Goal: Transaction & Acquisition: Book appointment/travel/reservation

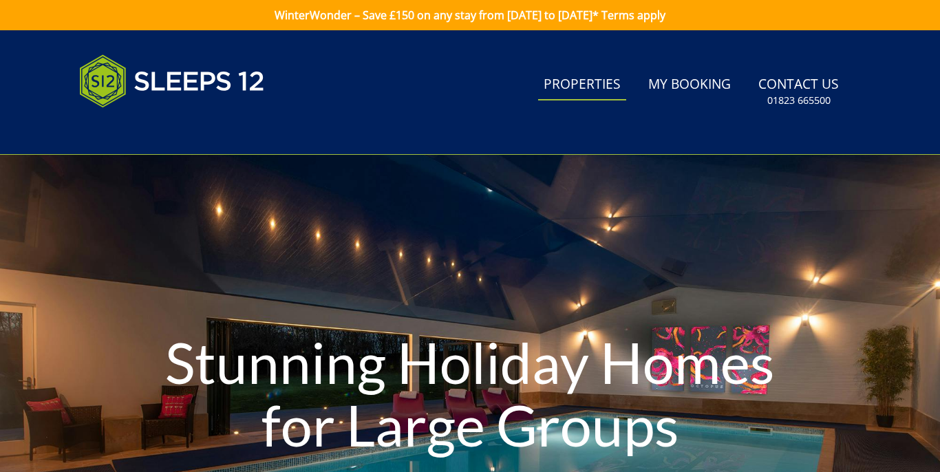
click at [605, 83] on link "Properties" at bounding box center [582, 85] width 88 height 31
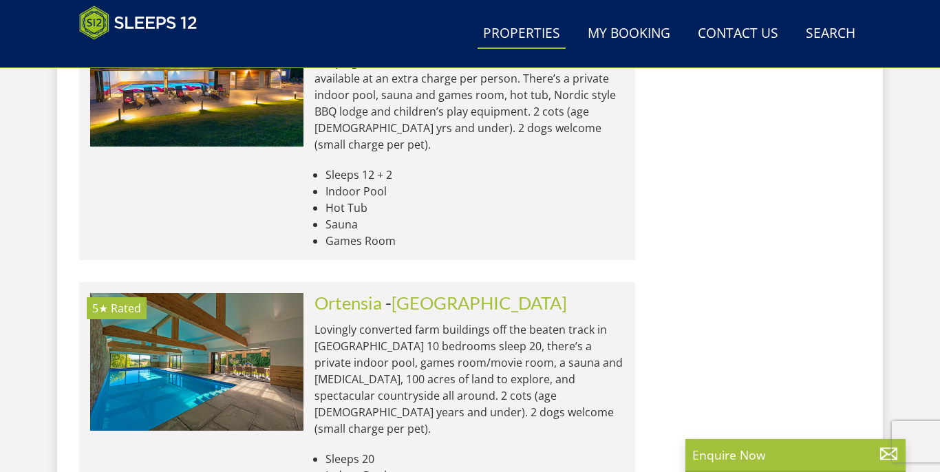
scroll to position [5902, 0]
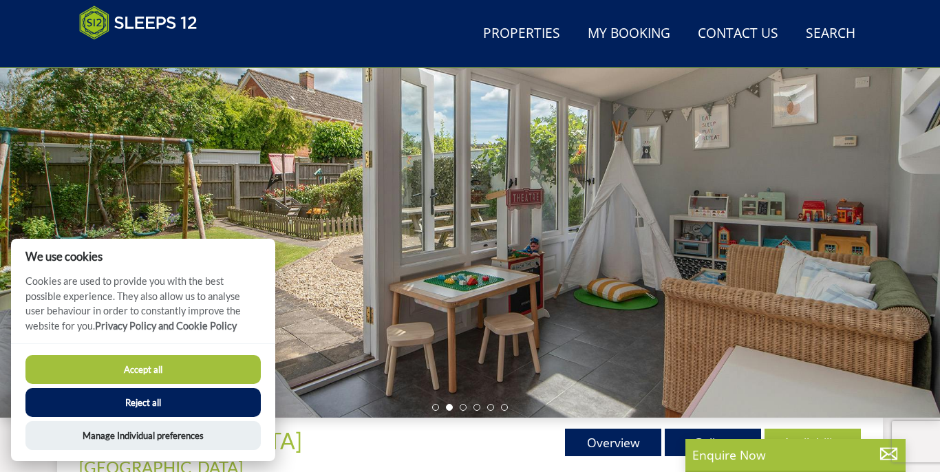
scroll to position [164, 0]
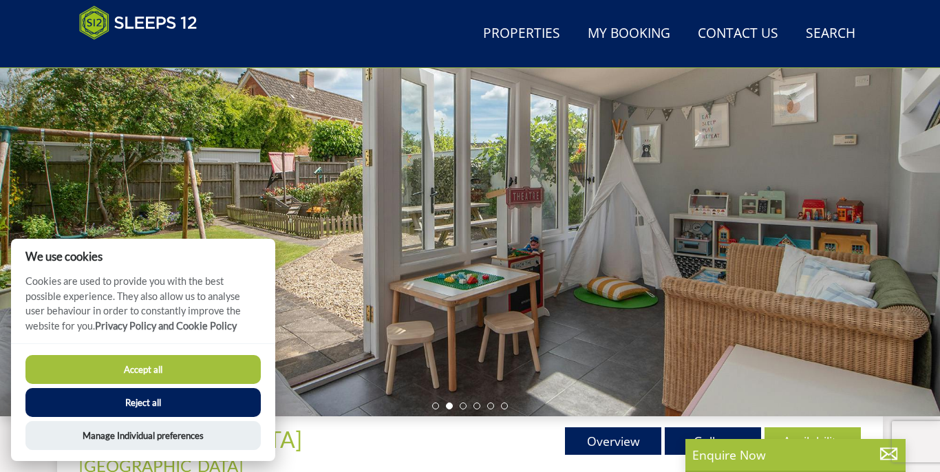
click at [203, 367] on button "Accept all" at bounding box center [142, 369] width 235 height 29
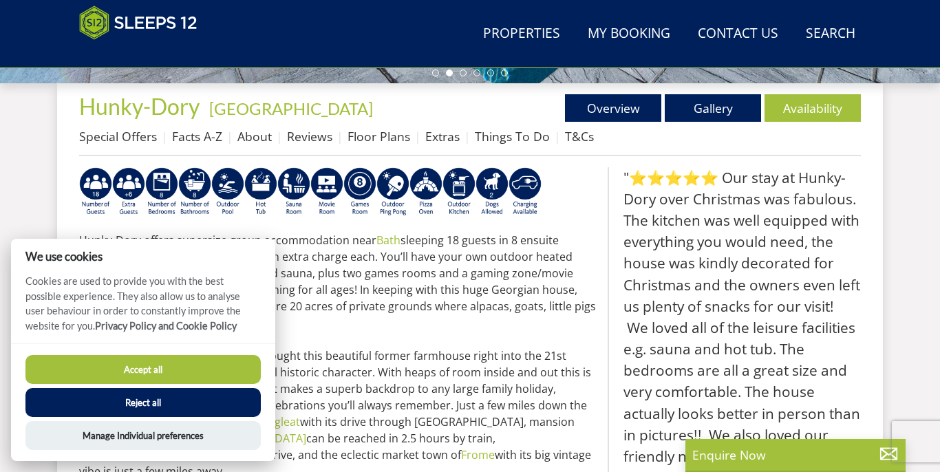
scroll to position [498, 0]
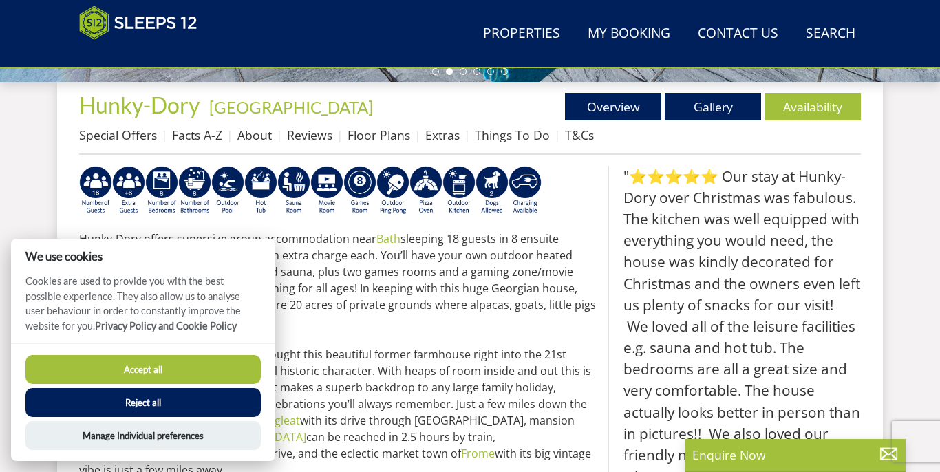
click at [216, 367] on button "Accept all" at bounding box center [142, 369] width 235 height 29
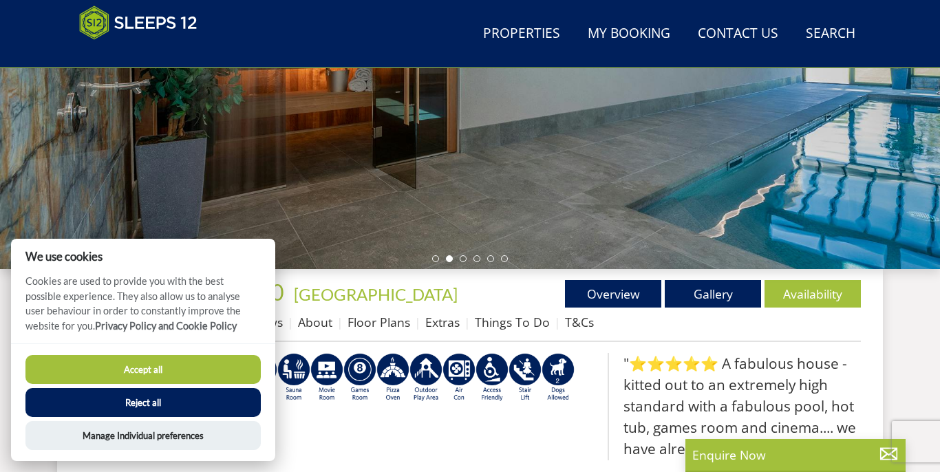
scroll to position [334, 0]
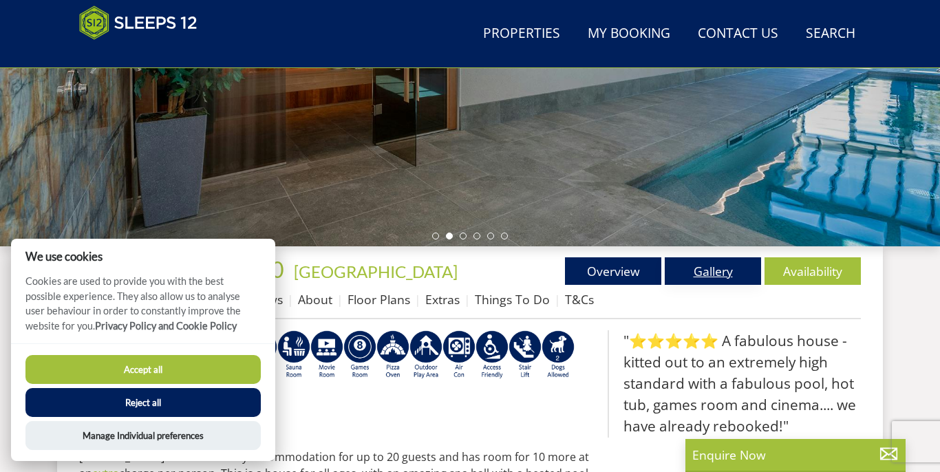
click at [720, 268] on link "Gallery" at bounding box center [713, 271] width 96 height 28
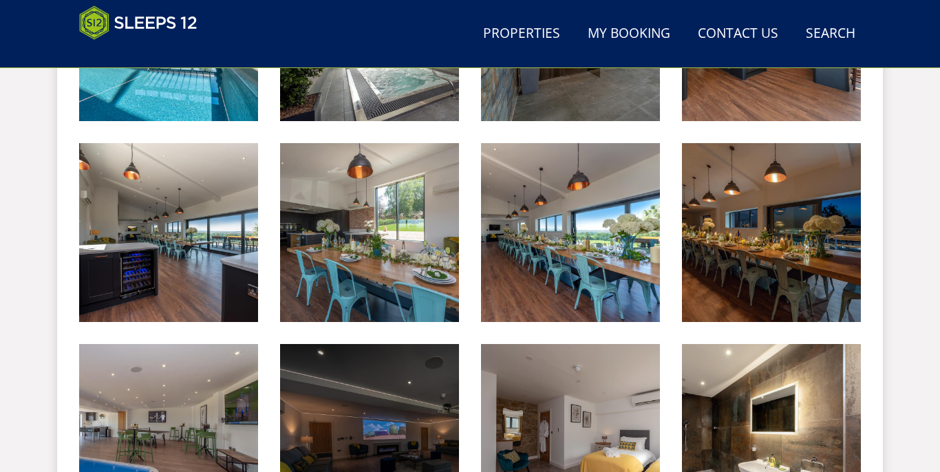
scroll to position [1129, 0]
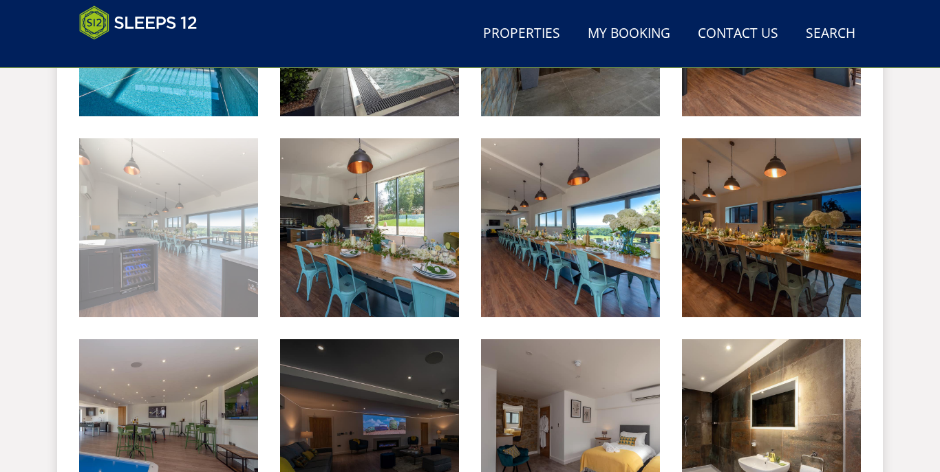
click at [167, 220] on img at bounding box center [168, 227] width 179 height 179
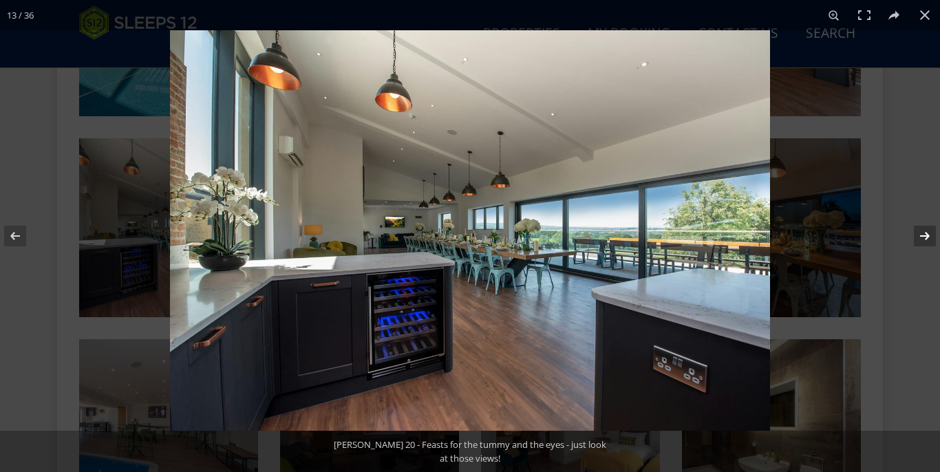
click at [926, 238] on button at bounding box center [916, 236] width 48 height 69
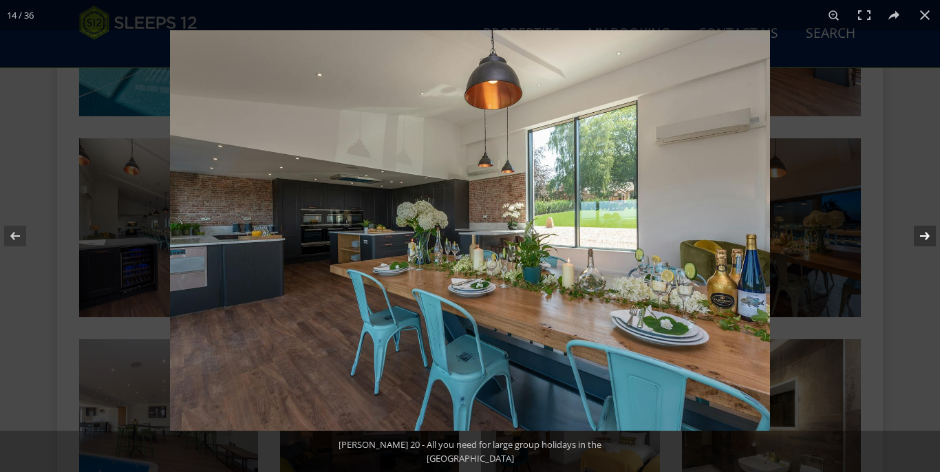
click at [926, 238] on button at bounding box center [916, 236] width 48 height 69
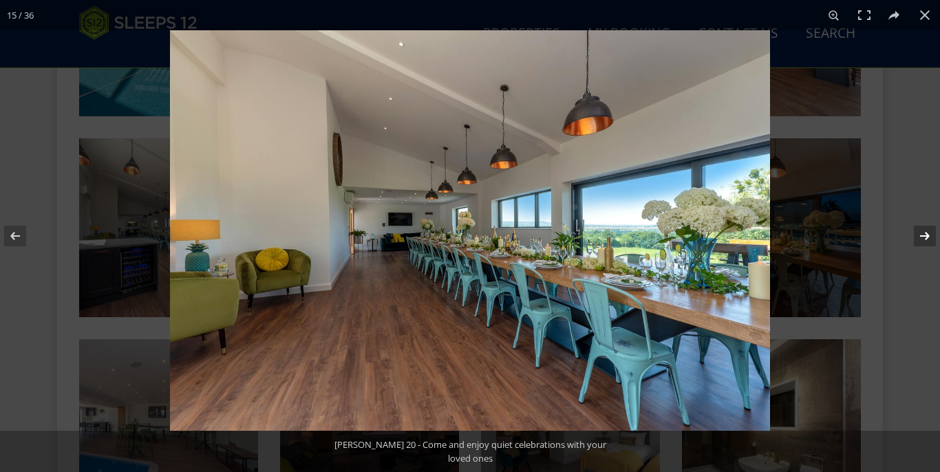
click at [926, 238] on button at bounding box center [916, 236] width 48 height 69
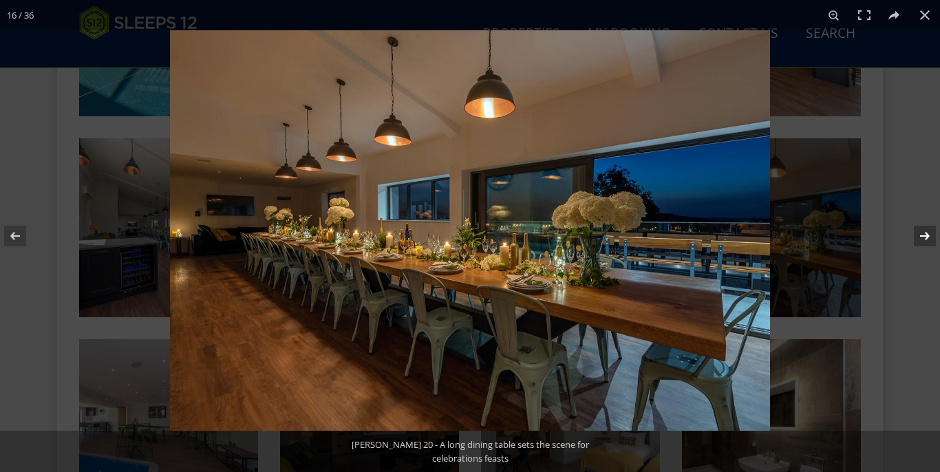
click at [926, 238] on button at bounding box center [916, 236] width 48 height 69
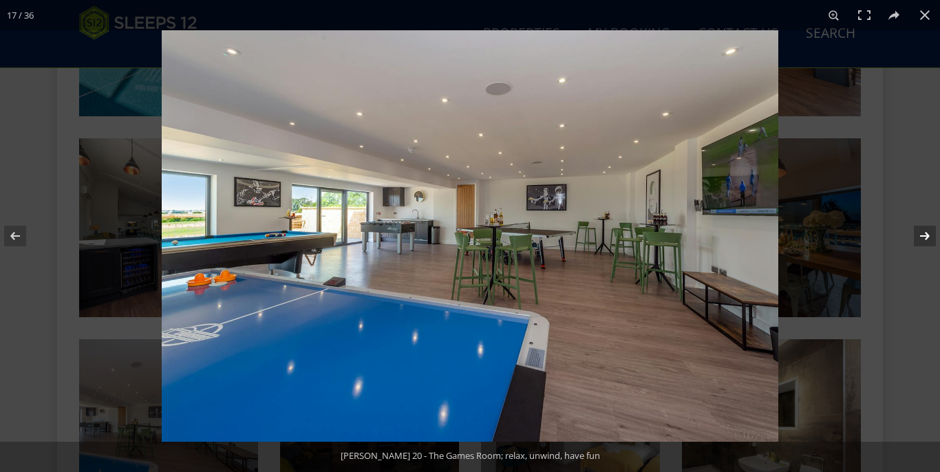
click at [926, 238] on button at bounding box center [916, 236] width 48 height 69
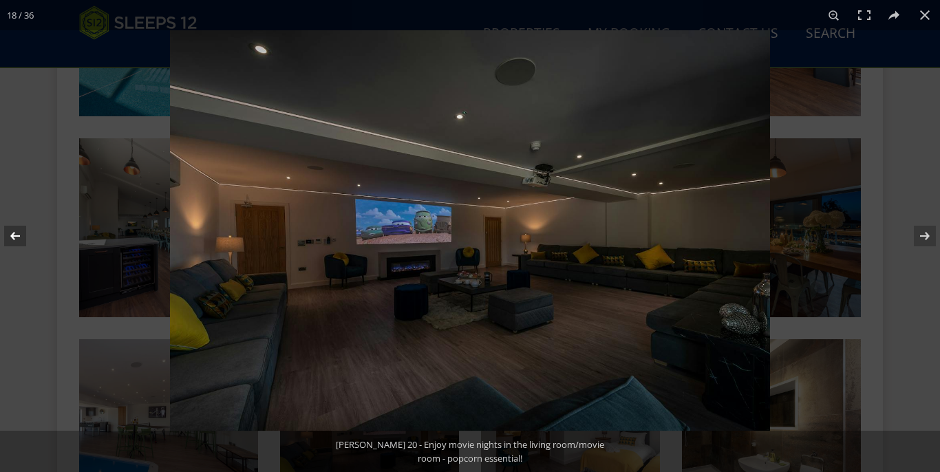
click at [17, 232] on button at bounding box center [24, 236] width 48 height 69
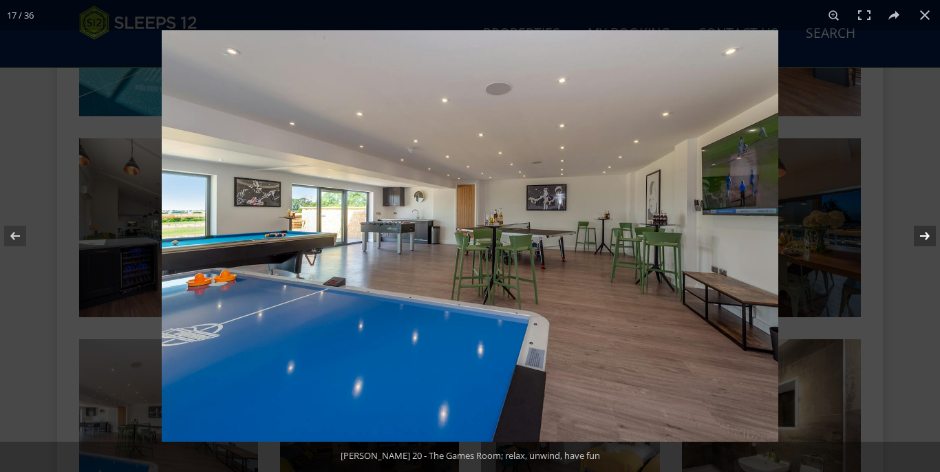
click at [920, 239] on button at bounding box center [916, 236] width 48 height 69
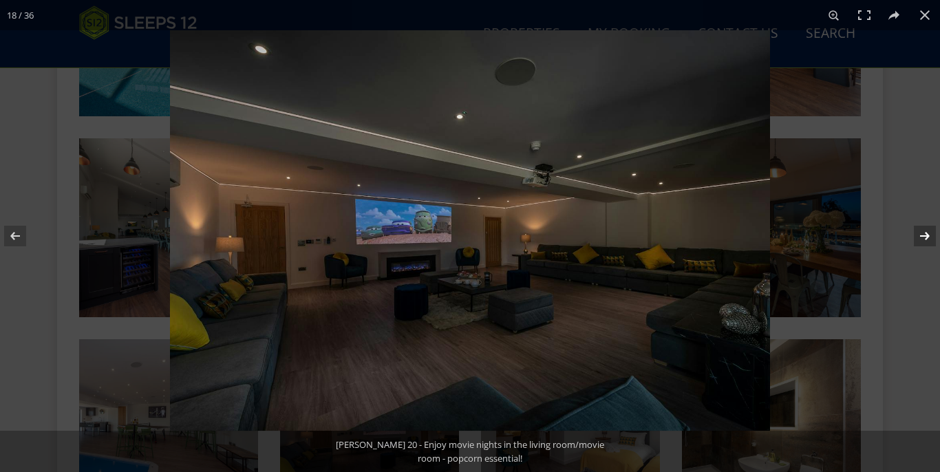
click at [920, 239] on button at bounding box center [916, 236] width 48 height 69
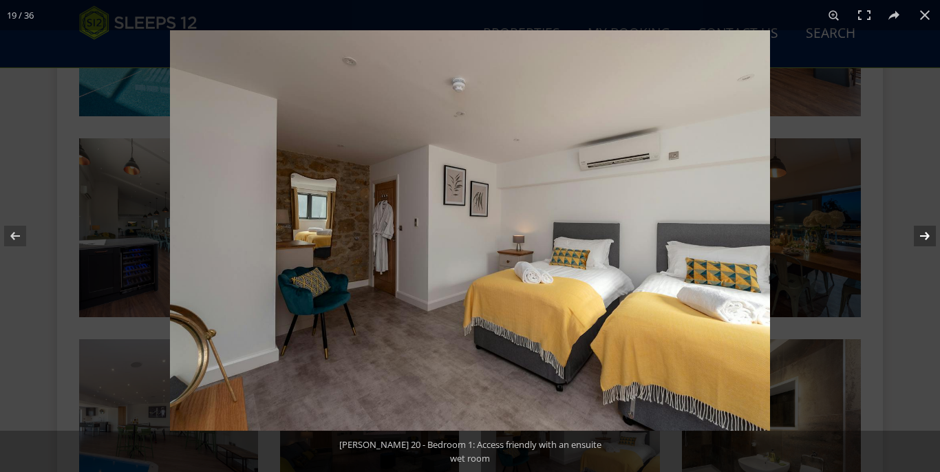
click at [920, 239] on button at bounding box center [916, 236] width 48 height 69
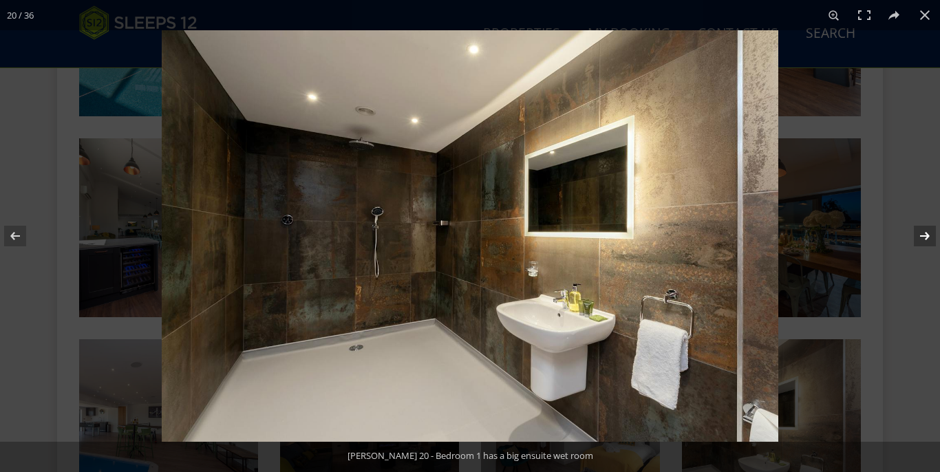
click at [920, 239] on button at bounding box center [916, 236] width 48 height 69
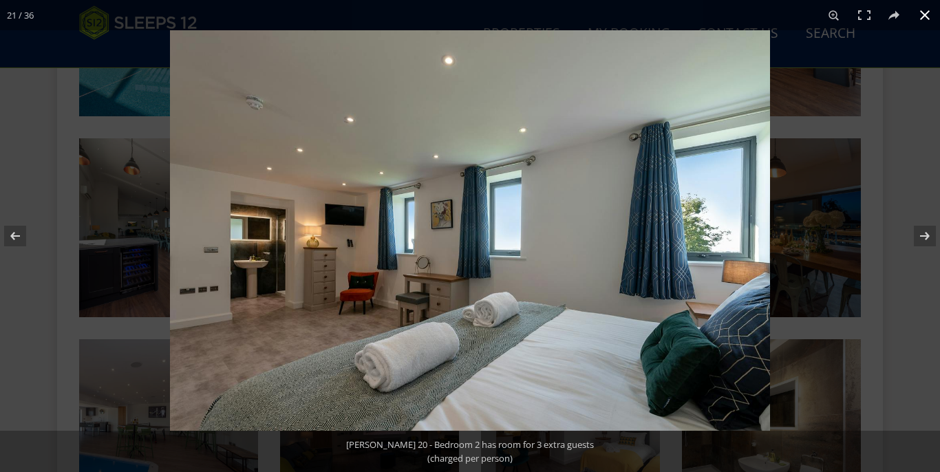
click at [923, 16] on button at bounding box center [925, 15] width 30 height 30
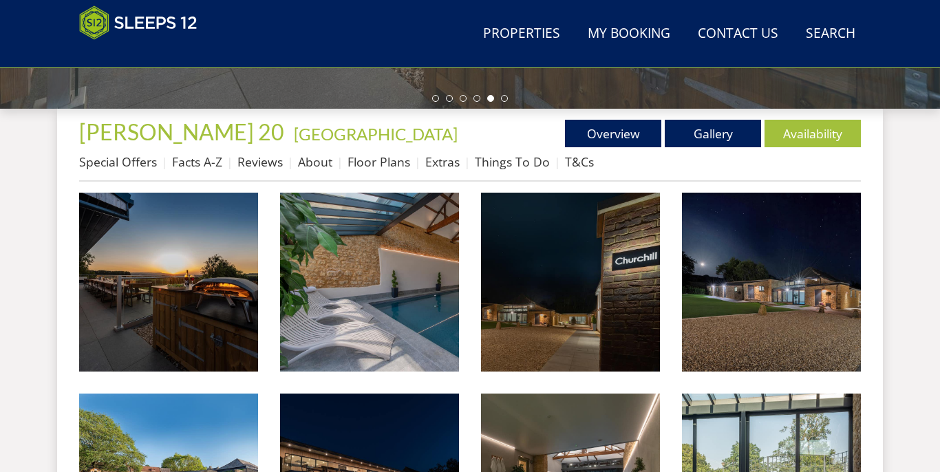
scroll to position [469, 0]
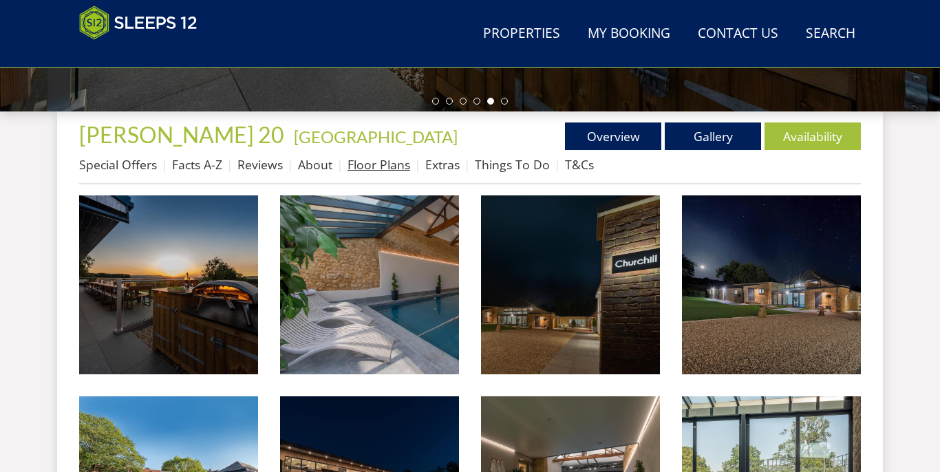
click at [383, 164] on link "Floor Plans" at bounding box center [379, 164] width 63 height 17
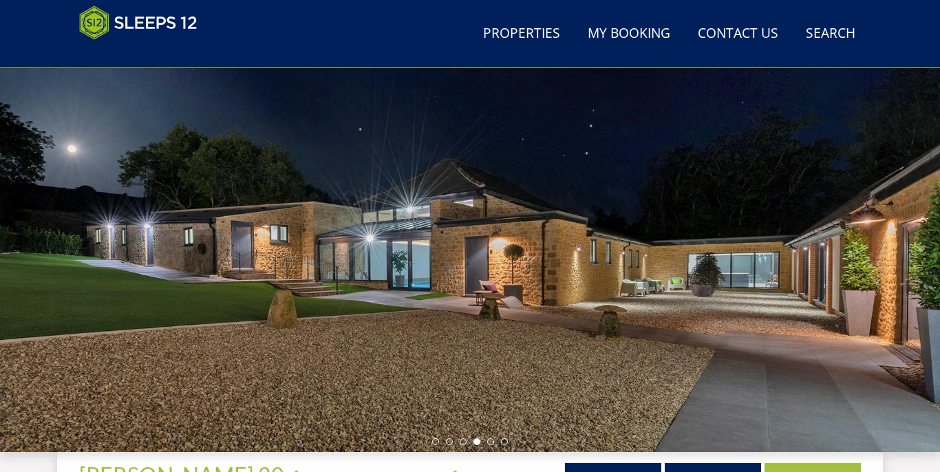
scroll to position [128, 0]
click at [491, 445] on li at bounding box center [490, 441] width 7 height 7
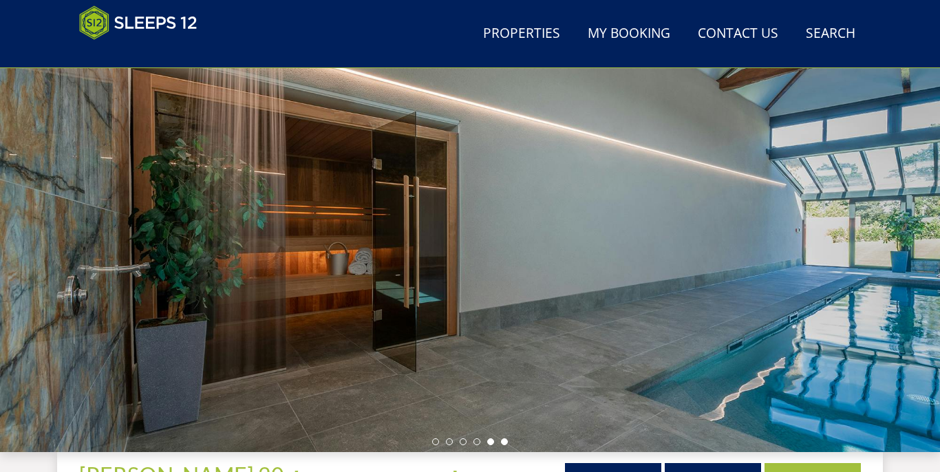
click at [506, 440] on li at bounding box center [504, 441] width 7 height 7
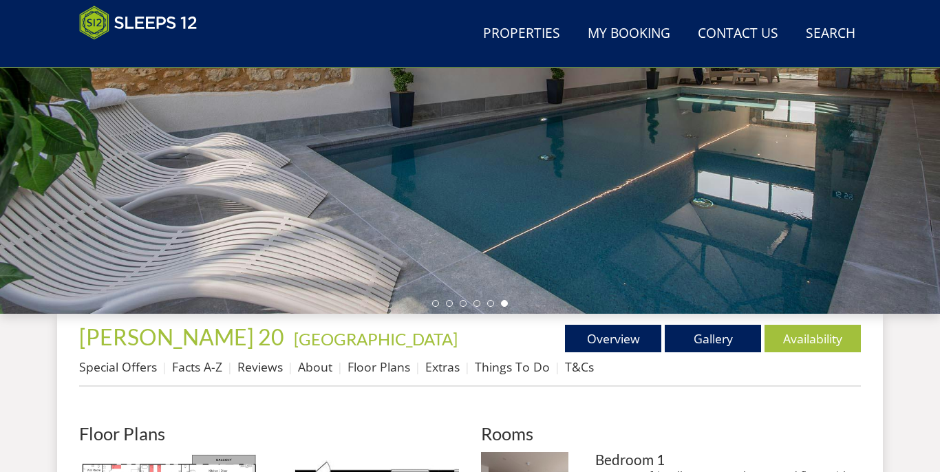
scroll to position [297, 0]
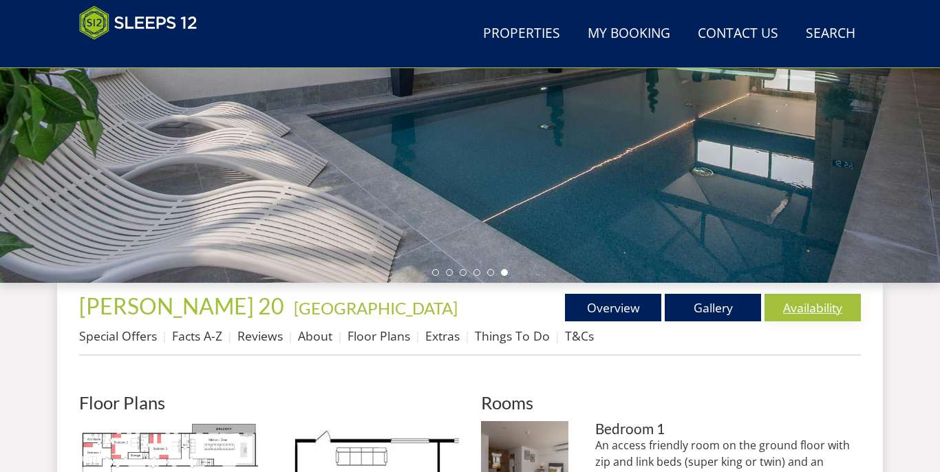
click at [820, 310] on link "Availability" at bounding box center [813, 308] width 96 height 28
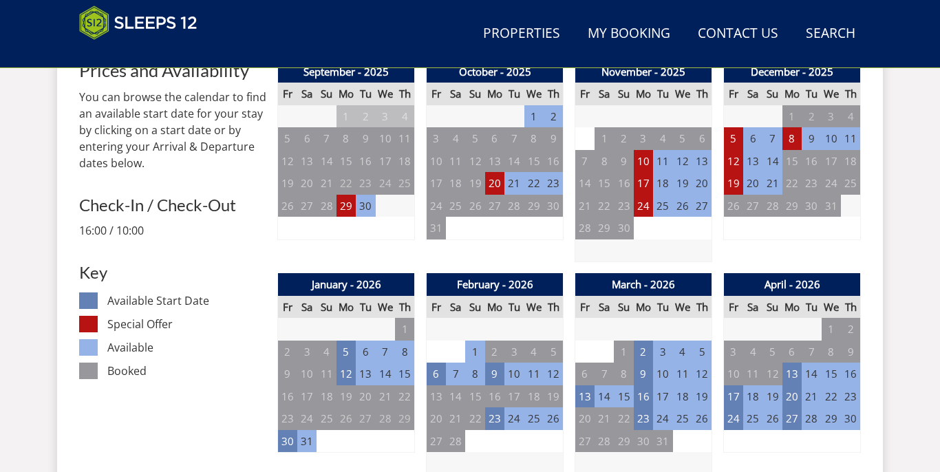
scroll to position [604, 0]
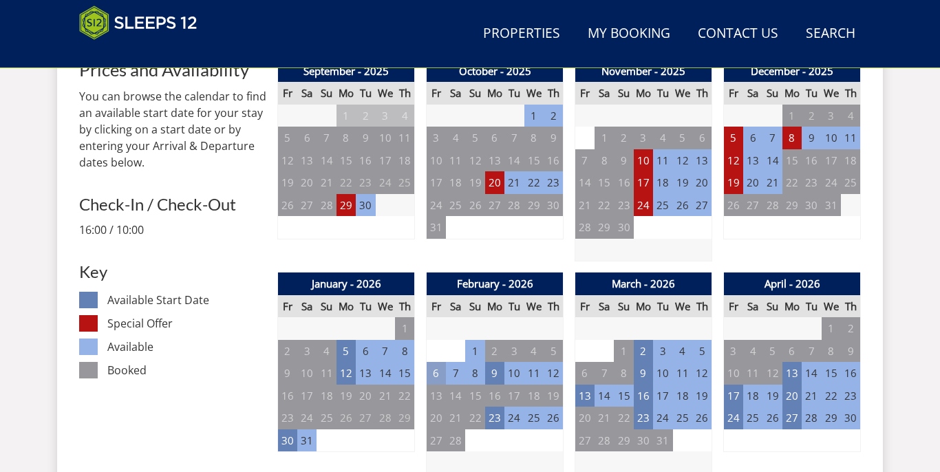
click at [440, 367] on td "6" at bounding box center [436, 373] width 19 height 23
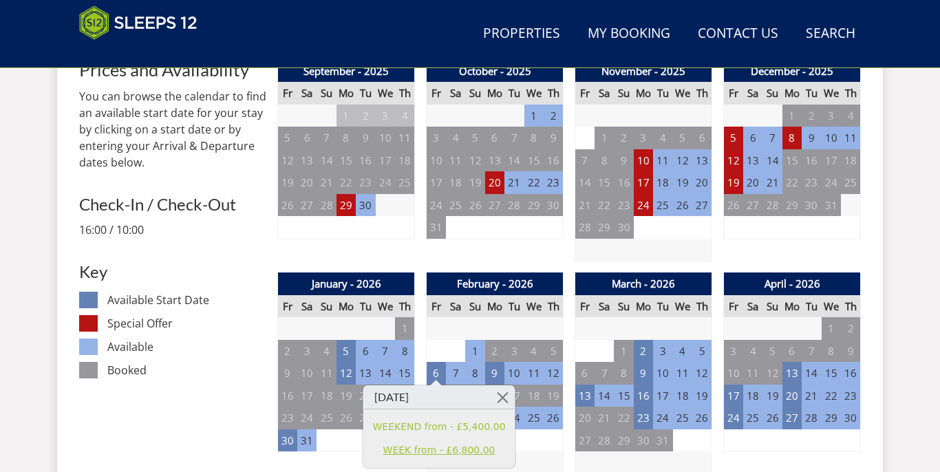
click at [445, 445] on link "WEEK from - £6,800.00" at bounding box center [439, 450] width 133 height 14
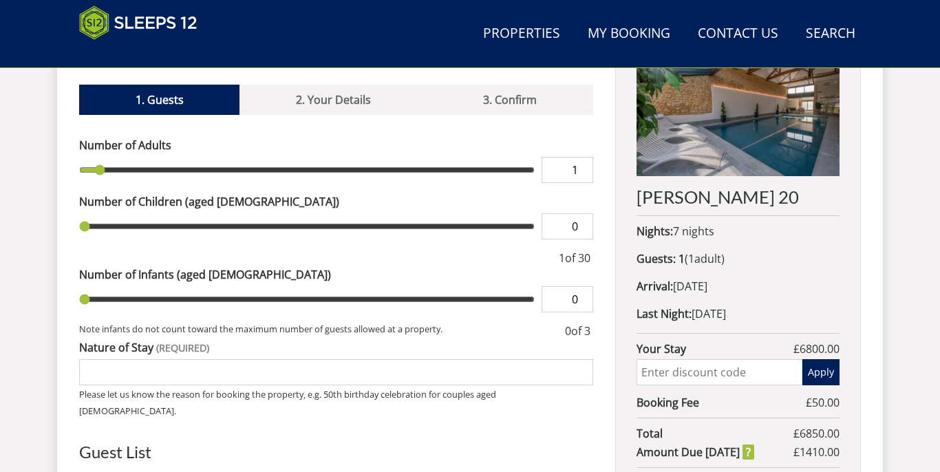
scroll to position [557, 0]
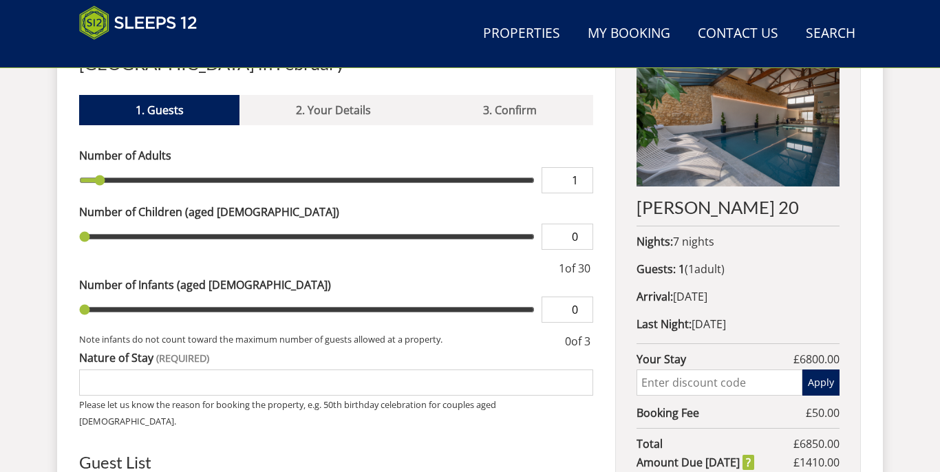
type input "2"
type input "3"
type input "4"
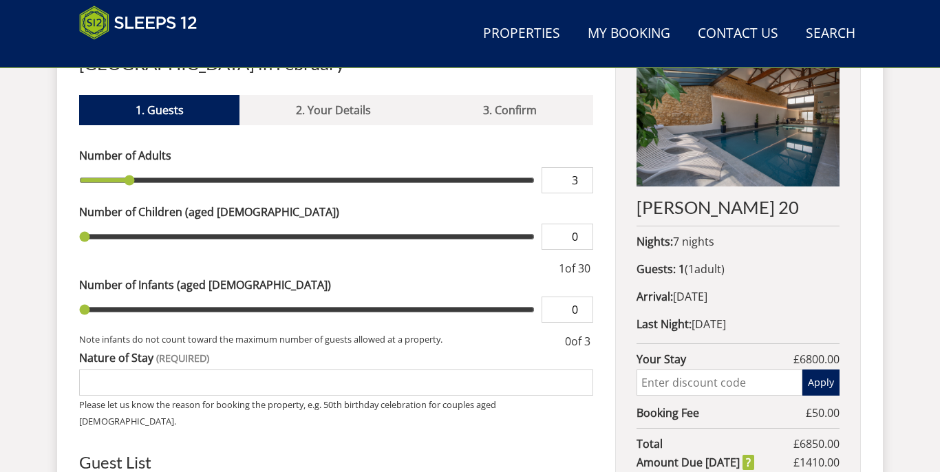
type input "4"
type input "5"
type input "6"
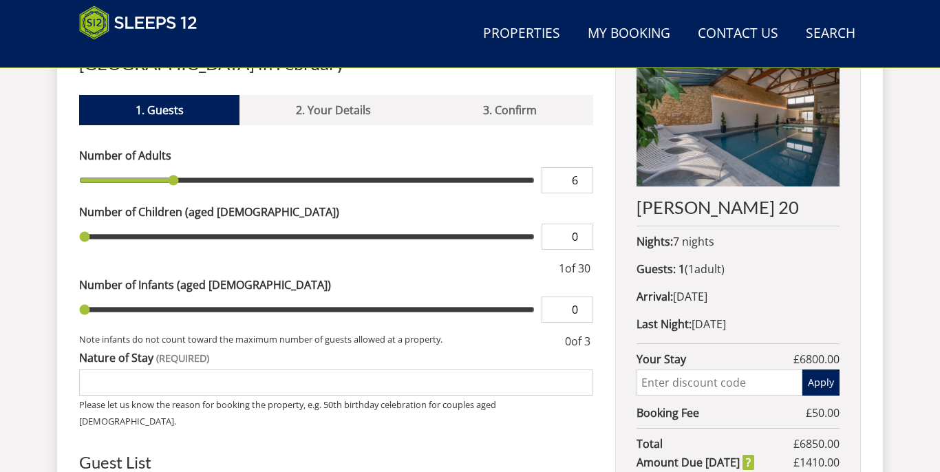
type input "7"
type input "8"
type input "9"
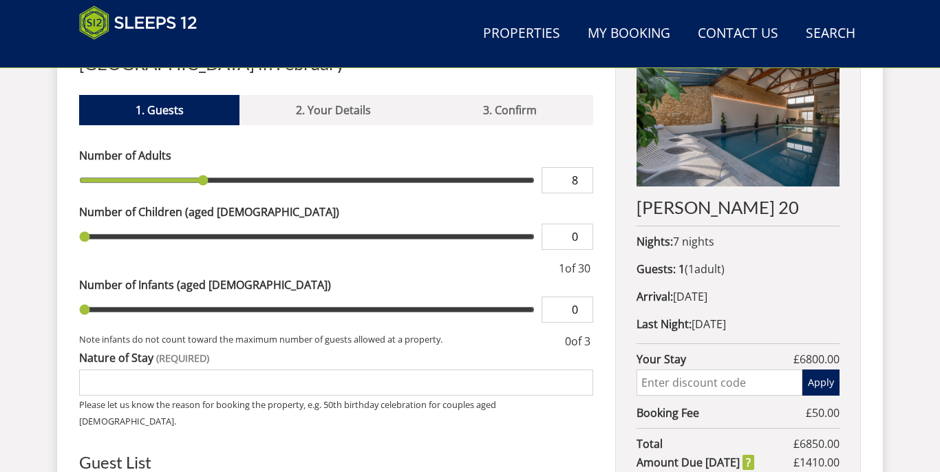
type input "9"
type input "10"
type input "11"
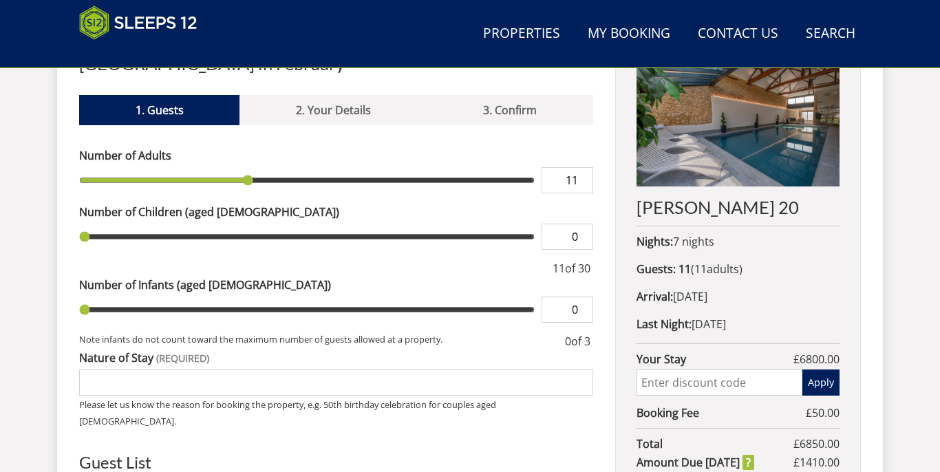
type input "12"
type input "13"
type input "14"
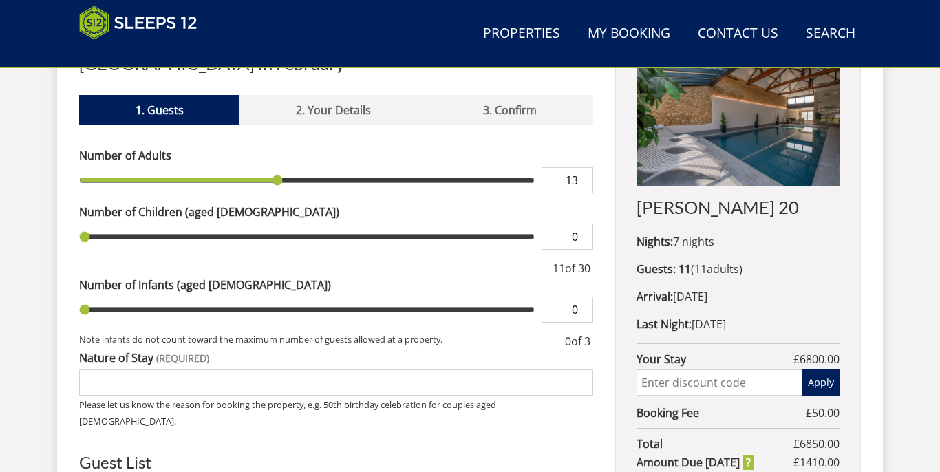
type input "14"
type input "15"
type input "16"
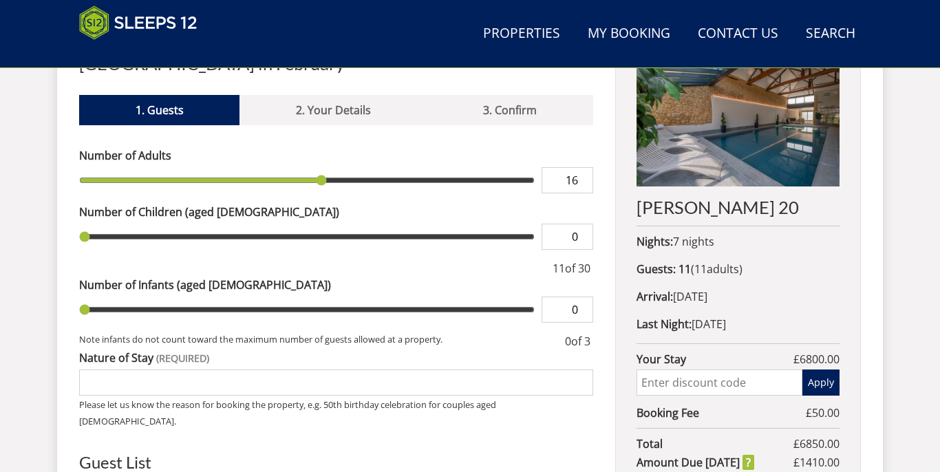
type input "17"
type input "18"
type input "19"
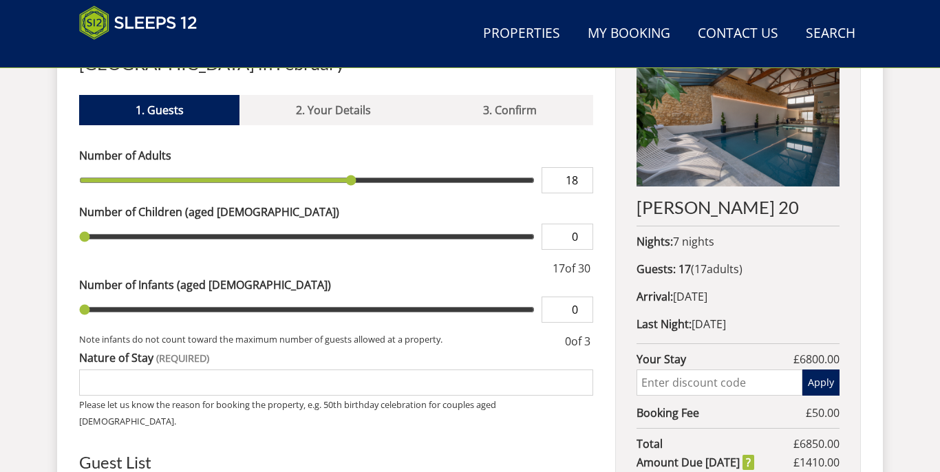
type input "19"
type input "20"
type input "21"
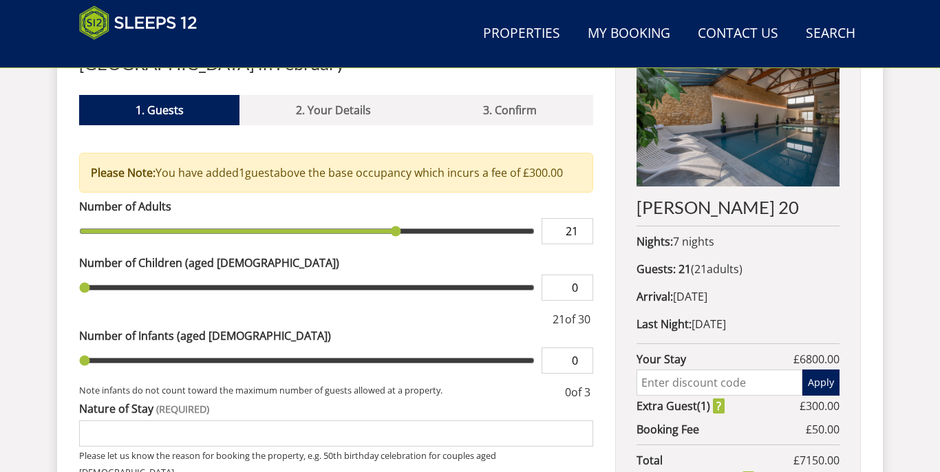
type input "22"
type input "23"
type input "24"
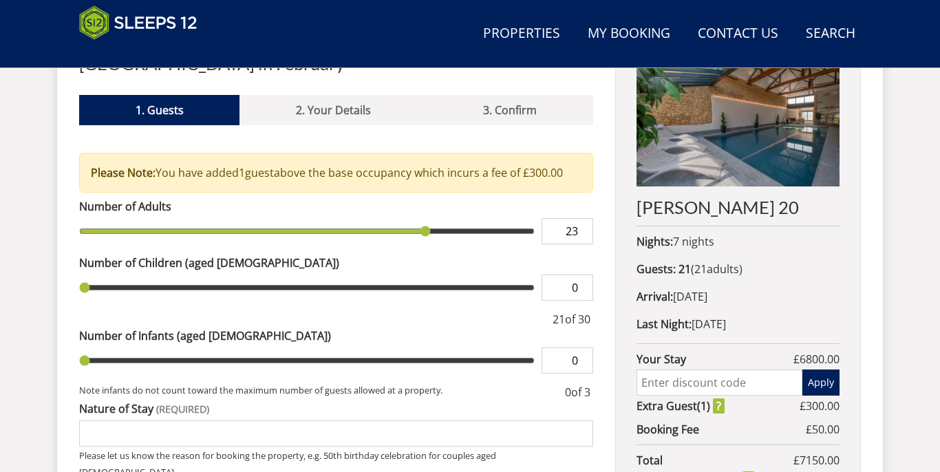
type input "24"
type input "25"
type input "27"
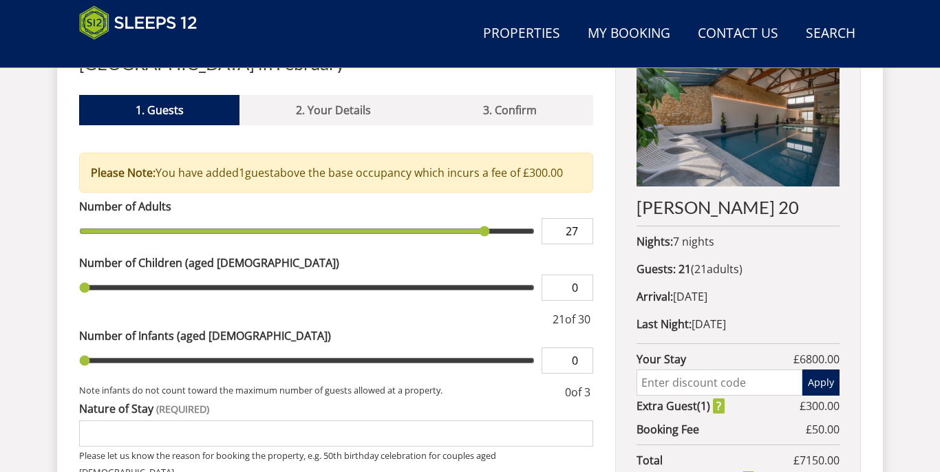
type input "28"
type input "29"
type input "30"
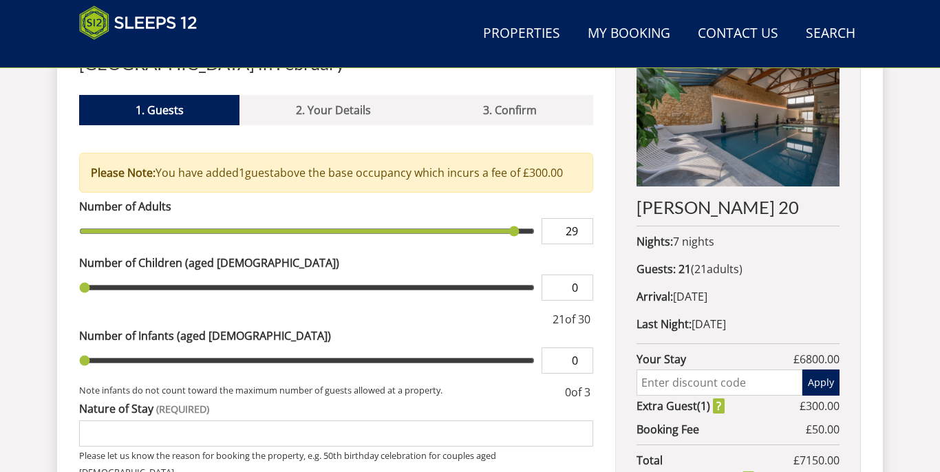
type input "30"
type input "29"
type input "30"
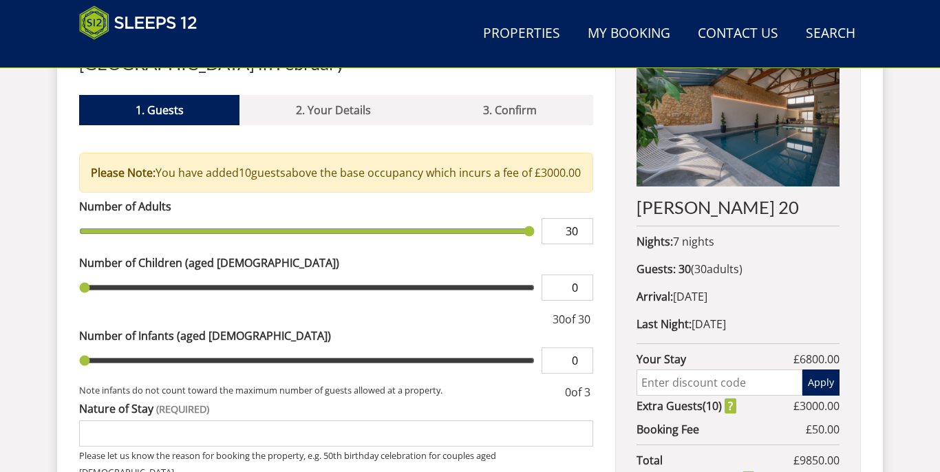
type input "29"
type input "28"
type input "27"
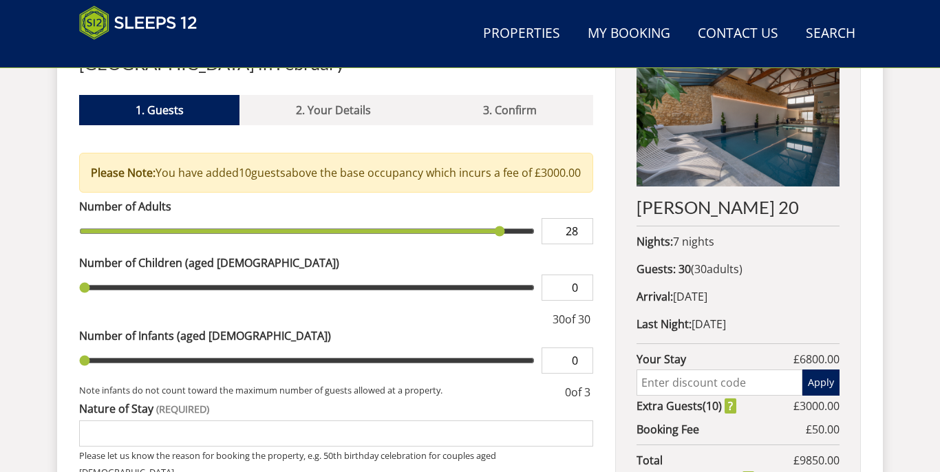
type input "27"
type input "26"
type input "25"
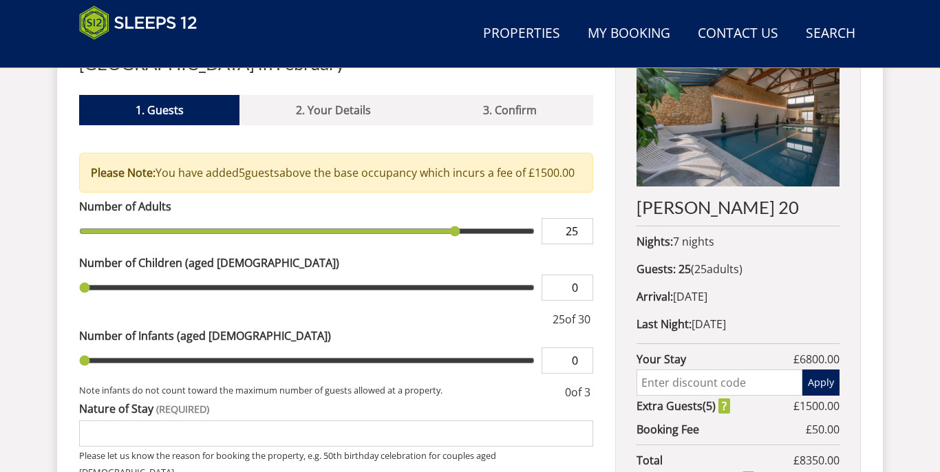
type input "24"
type input "23"
type input "22"
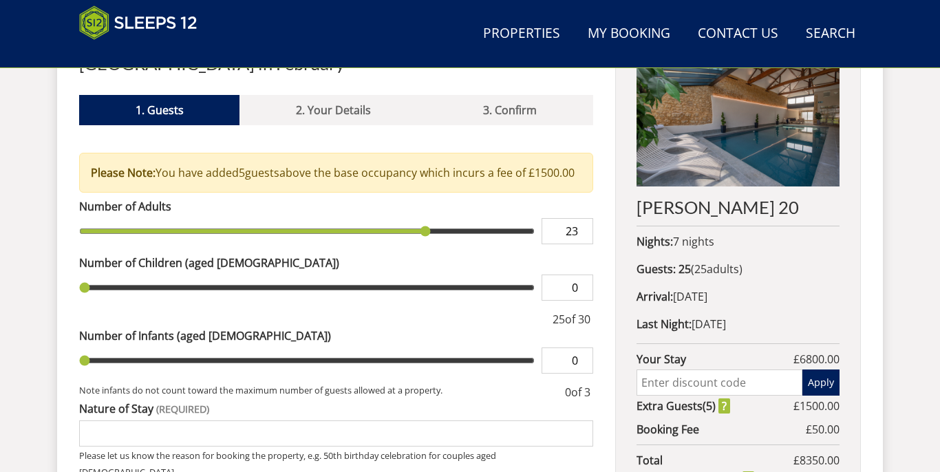
type input "22"
type input "21"
type input "20"
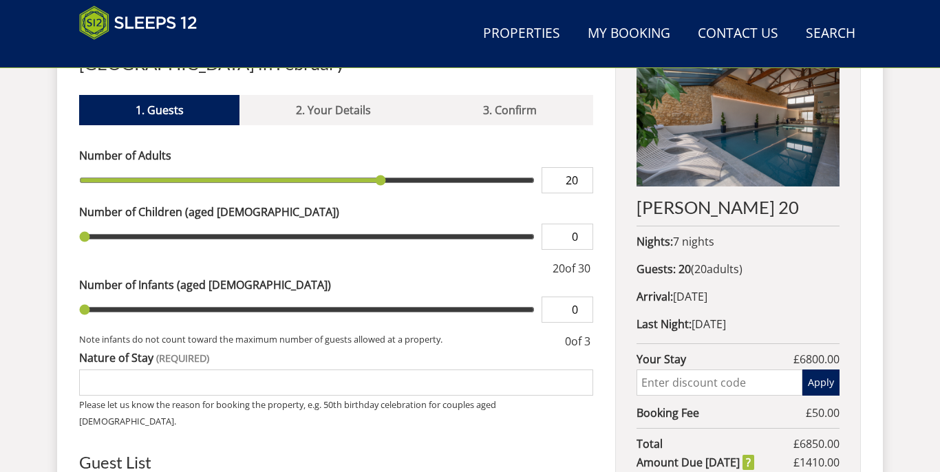
drag, startPoint x: 100, startPoint y: 162, endPoint x: 385, endPoint y: 225, distance: 291.0
type input "20"
click at [385, 225] on div "Number of Adults 20 Number of Children (aged 2-18) 0 20 of 30" at bounding box center [336, 211] width 514 height 129
click at [906, 301] on div "Search Menu Properties My Booking Contact Us 01823 665500 Search Check Availabi…" at bounding box center [470, 119] width 940 height 1291
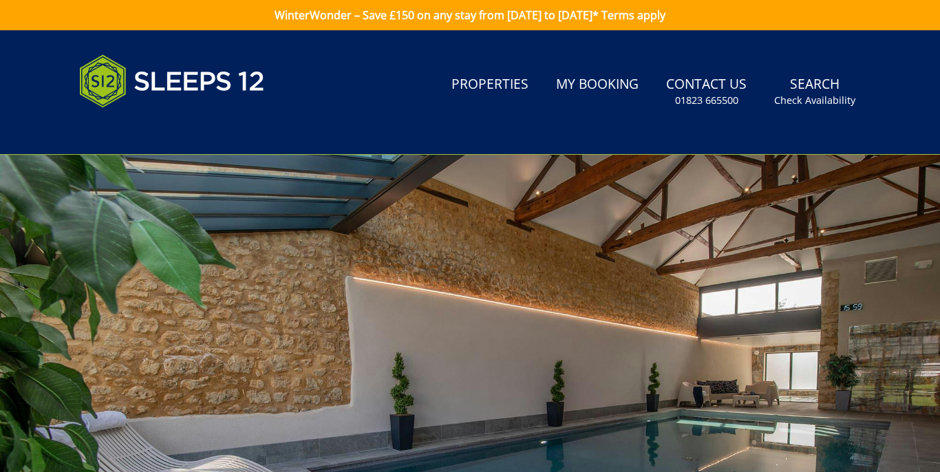
scroll to position [0, 0]
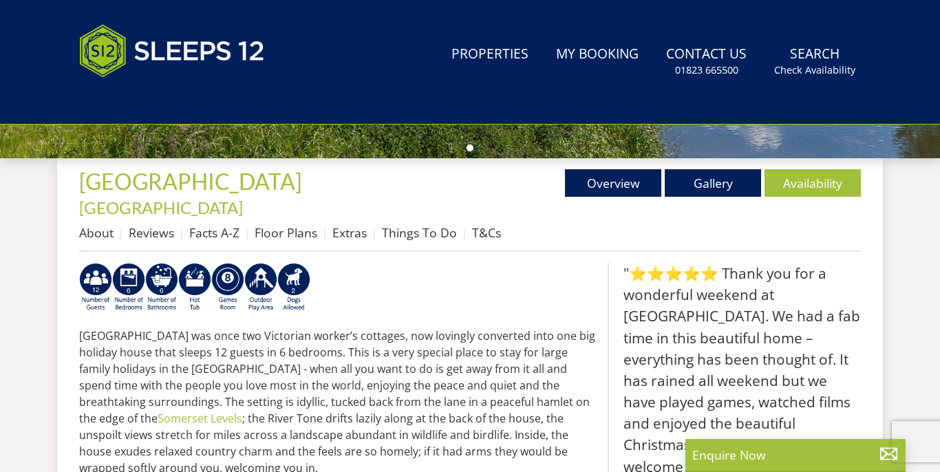
scroll to position [480, 0]
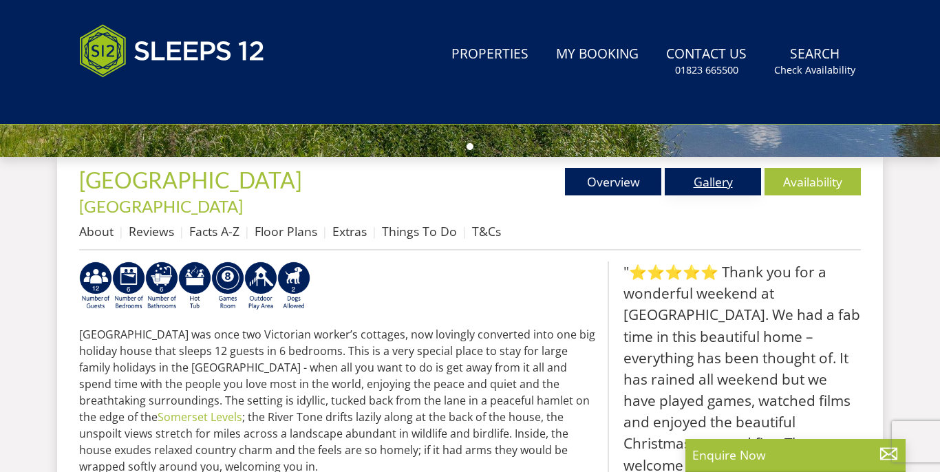
click at [726, 178] on link "Gallery" at bounding box center [713, 182] width 96 height 28
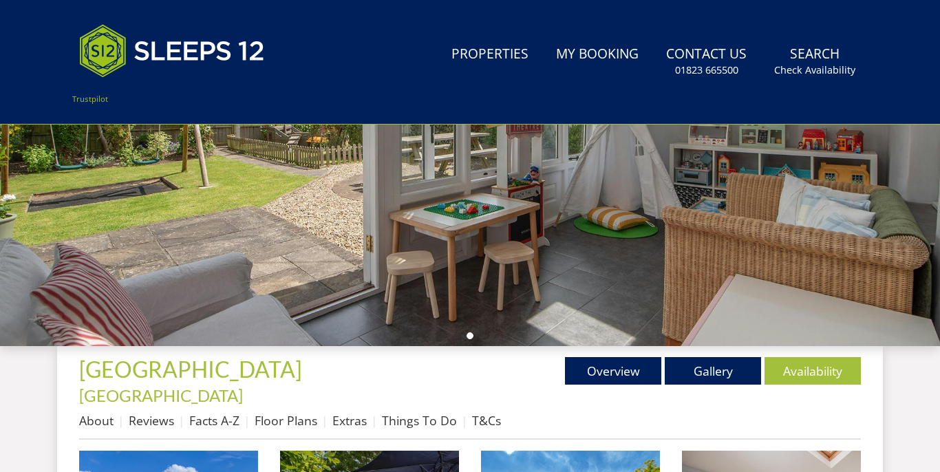
scroll to position [304, 0]
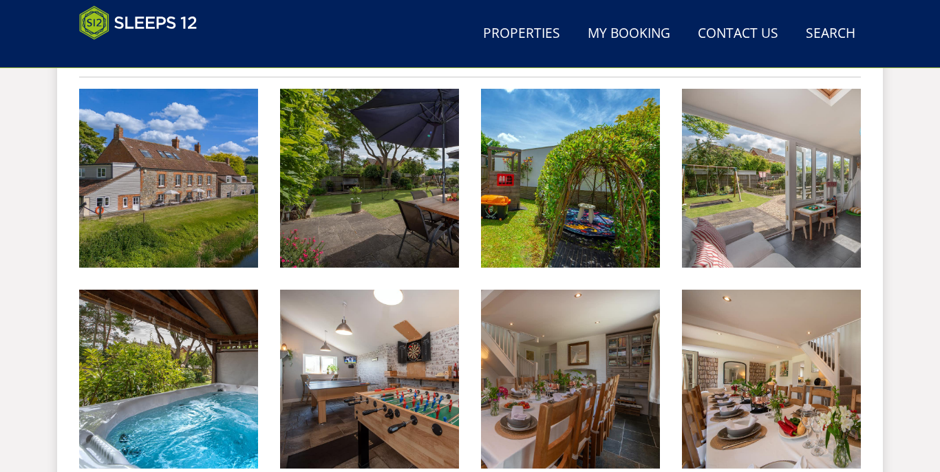
scroll to position [602, 0]
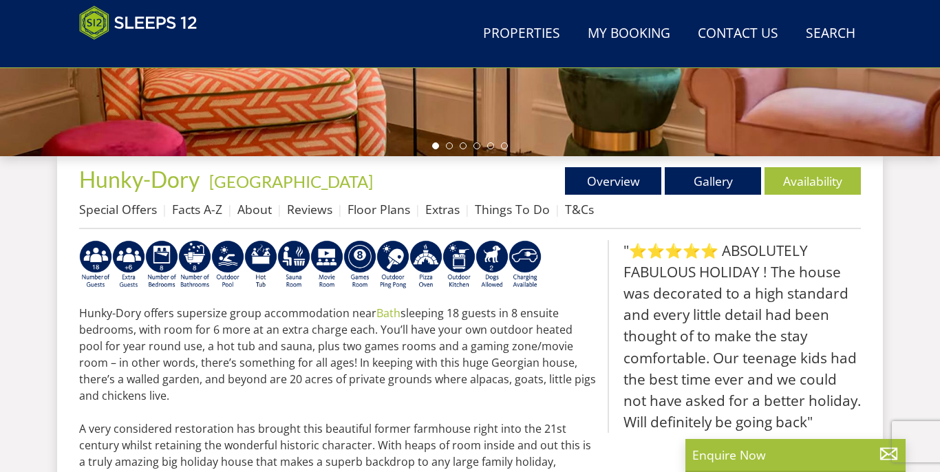
scroll to position [425, 0]
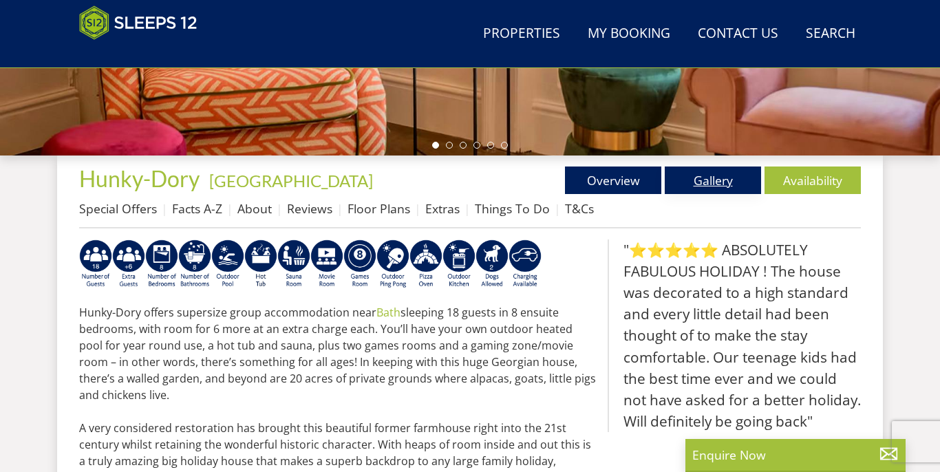
click at [722, 180] on link "Gallery" at bounding box center [713, 181] width 96 height 28
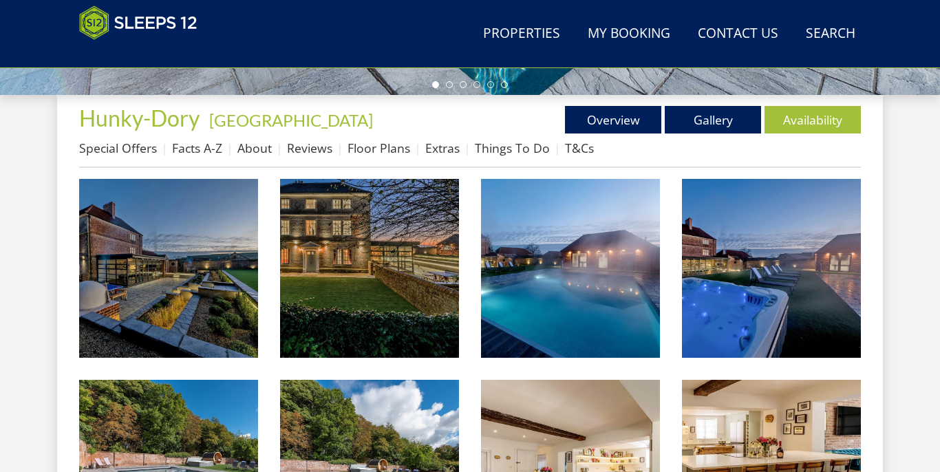
scroll to position [487, 0]
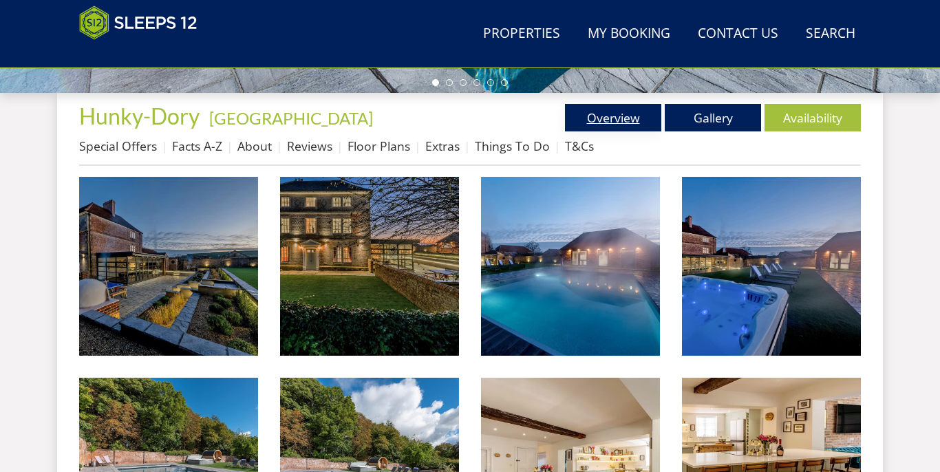
click at [617, 112] on link "Overview" at bounding box center [613, 118] width 96 height 28
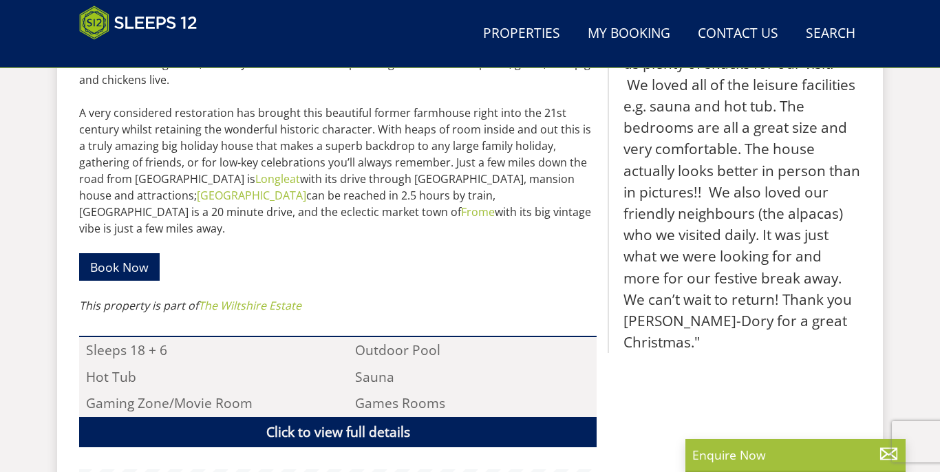
scroll to position [737, 0]
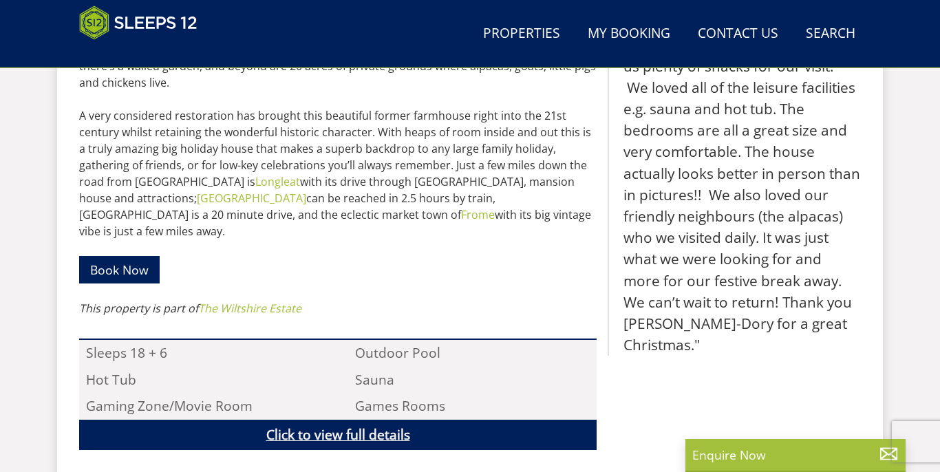
click at [445, 420] on link "Click to view full details" at bounding box center [337, 435] width 517 height 31
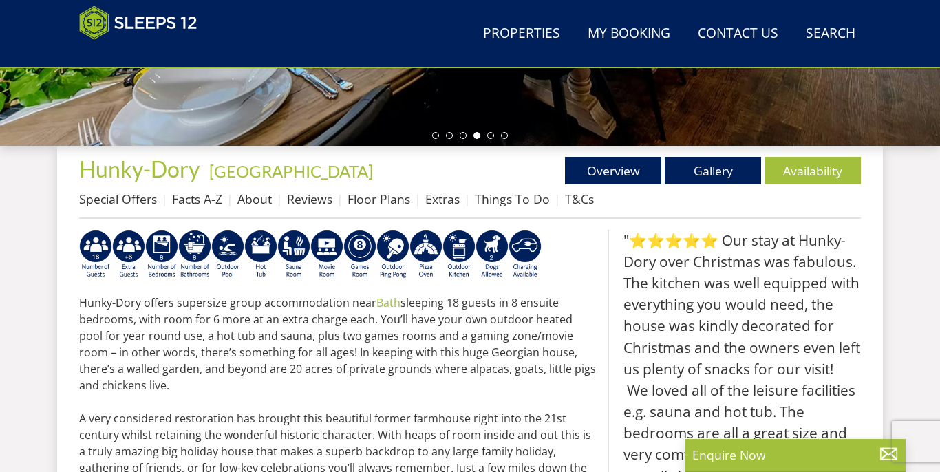
scroll to position [440, 0]
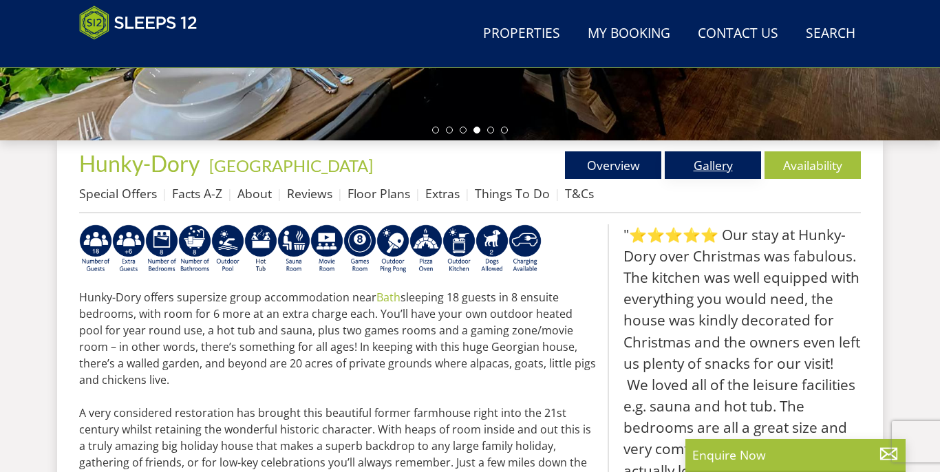
click at [705, 158] on link "Gallery" at bounding box center [713, 165] width 96 height 28
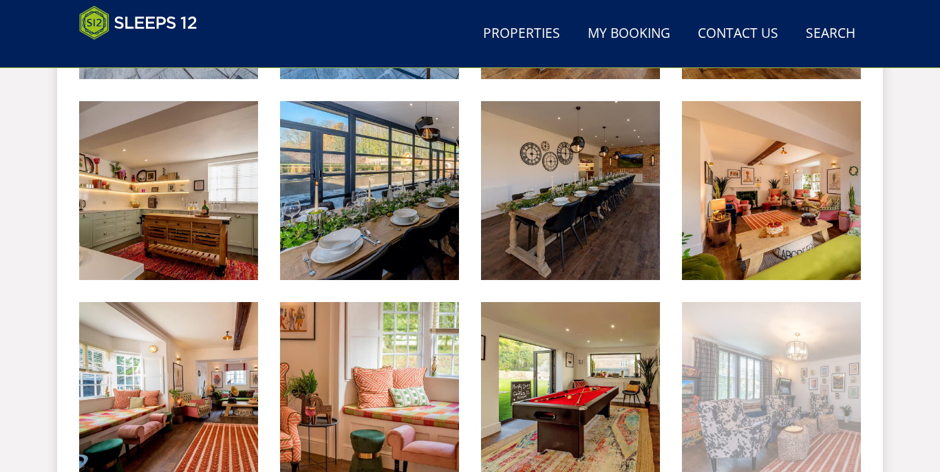
scroll to position [931, 0]
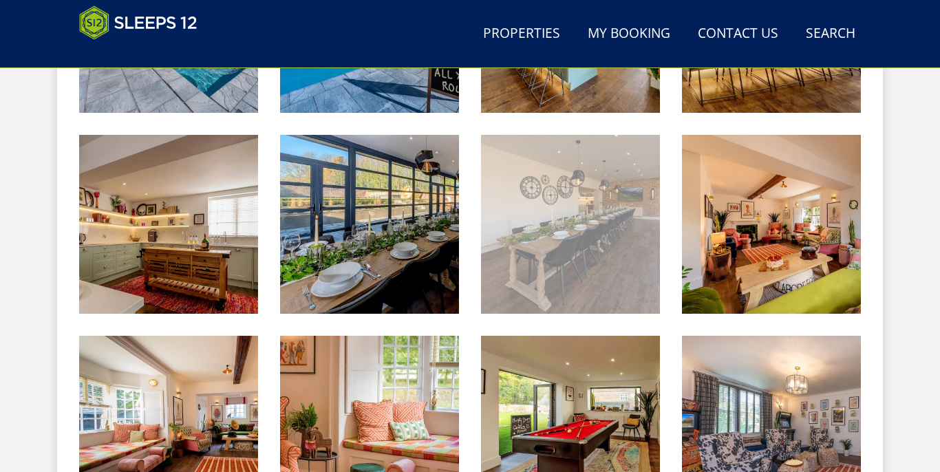
click at [575, 224] on img at bounding box center [570, 224] width 179 height 179
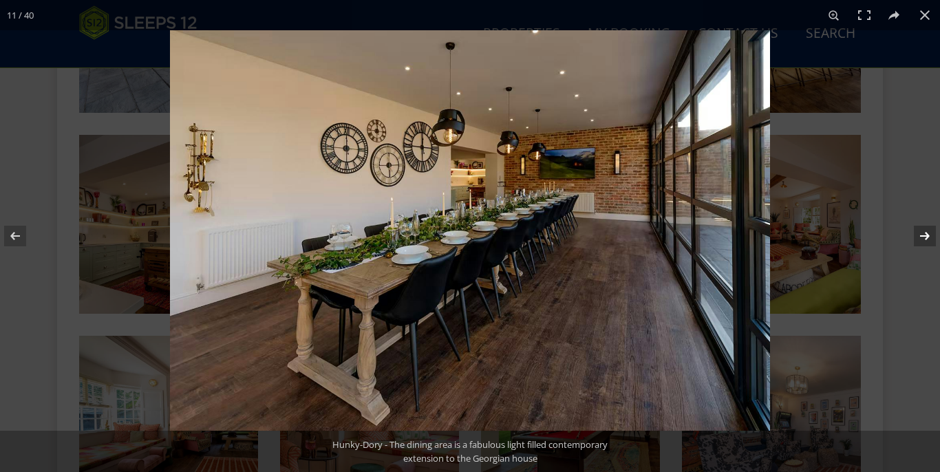
click at [928, 232] on button at bounding box center [916, 236] width 48 height 69
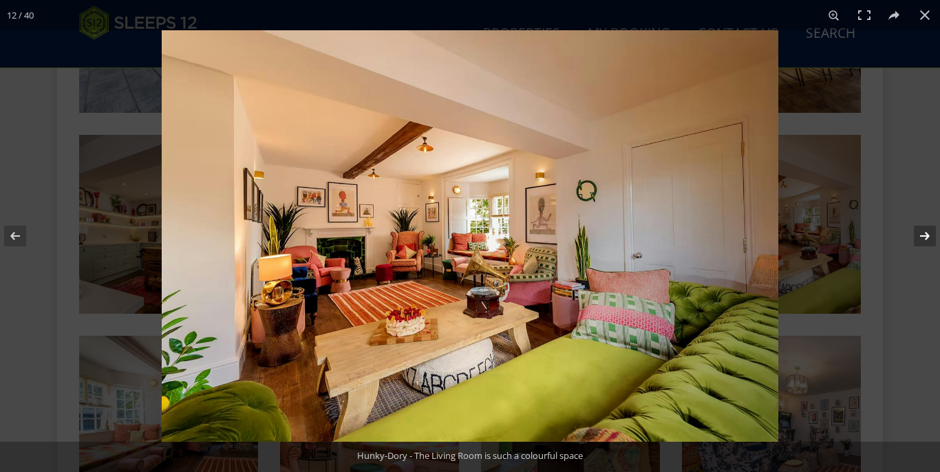
click at [928, 232] on button at bounding box center [916, 236] width 48 height 69
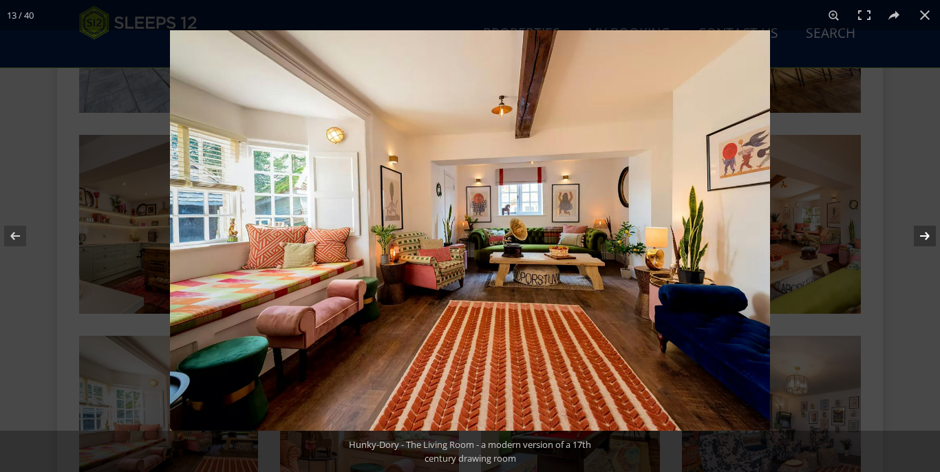
click at [928, 232] on button at bounding box center [916, 236] width 48 height 69
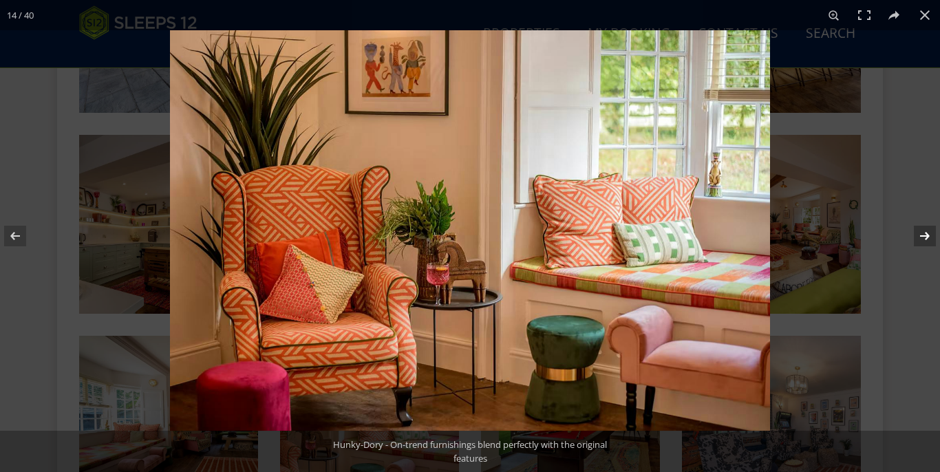
click at [928, 232] on button at bounding box center [916, 236] width 48 height 69
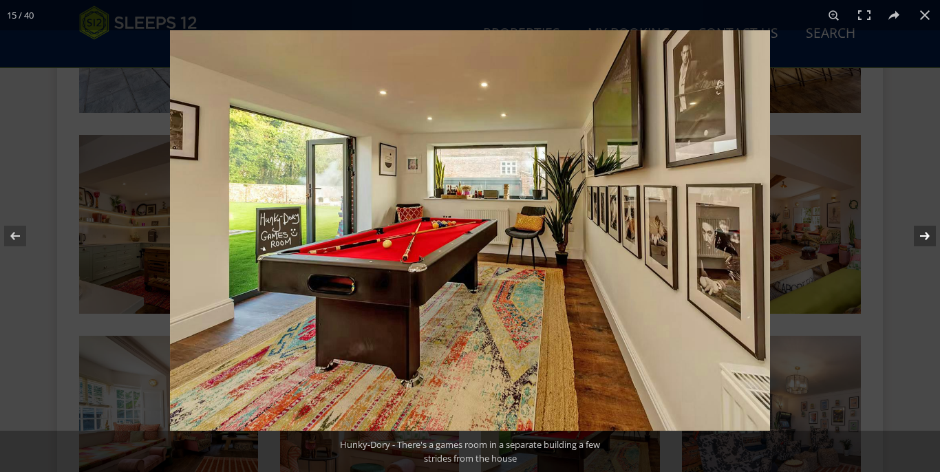
click at [928, 232] on button at bounding box center [916, 236] width 48 height 69
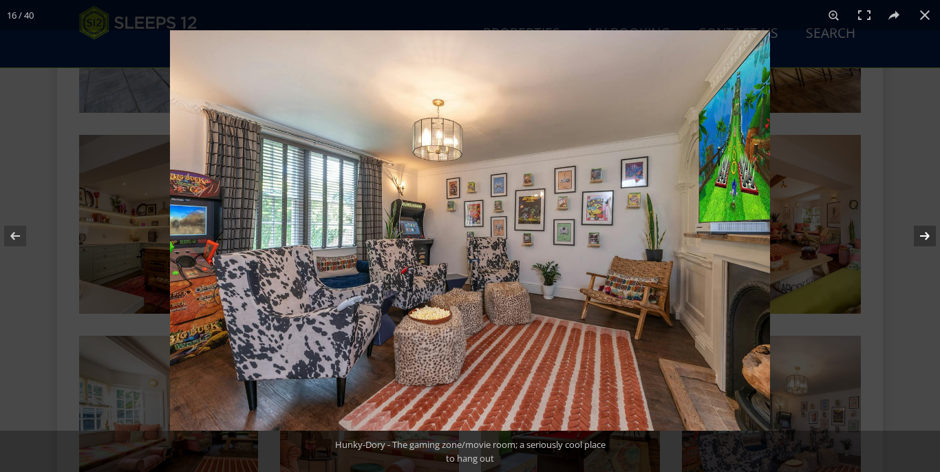
click at [928, 232] on button at bounding box center [916, 236] width 48 height 69
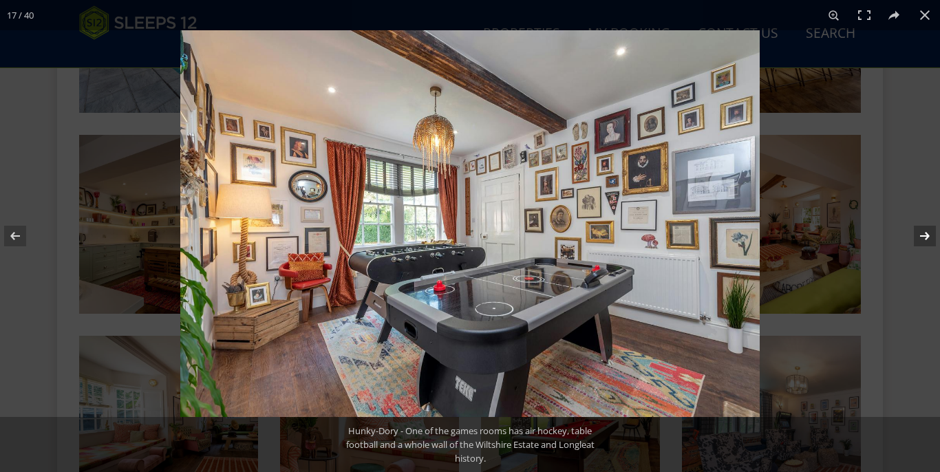
click at [928, 232] on button at bounding box center [916, 236] width 48 height 69
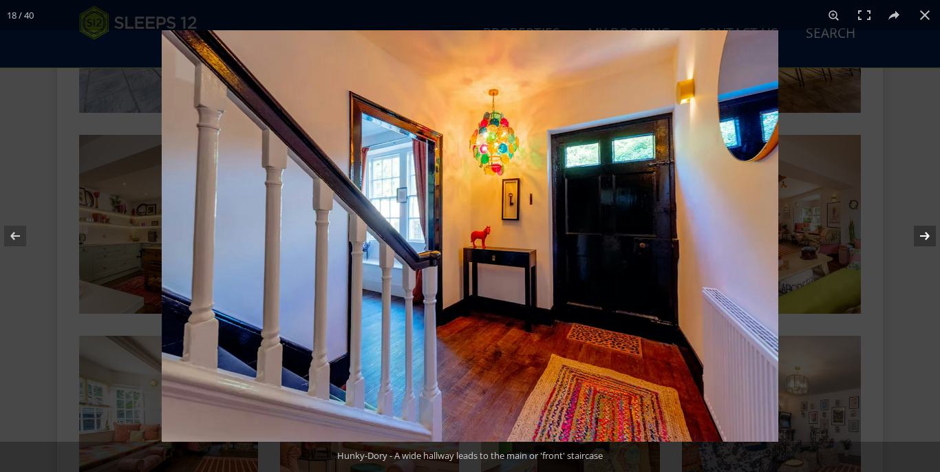
click at [928, 232] on button at bounding box center [916, 236] width 48 height 69
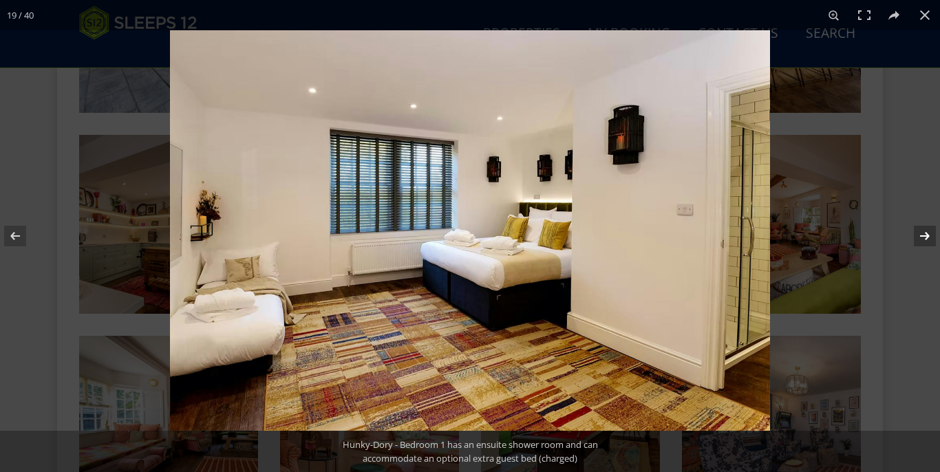
click at [928, 232] on button at bounding box center [916, 236] width 48 height 69
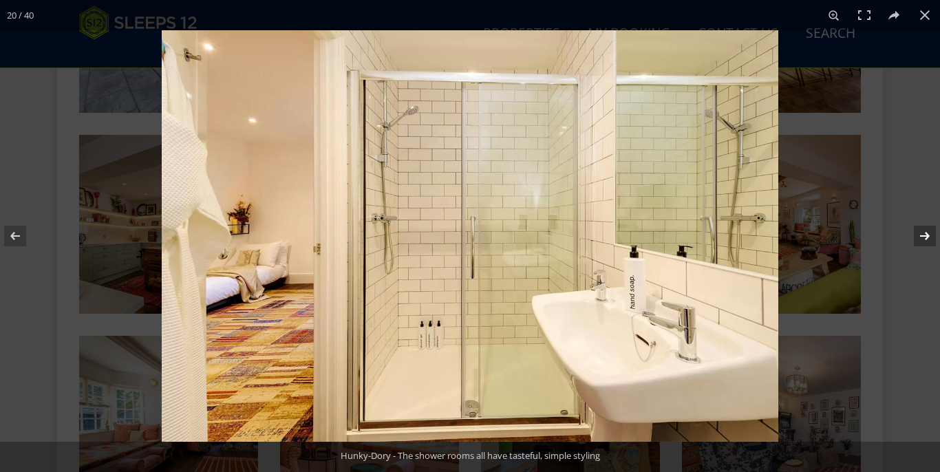
click at [928, 232] on button at bounding box center [916, 236] width 48 height 69
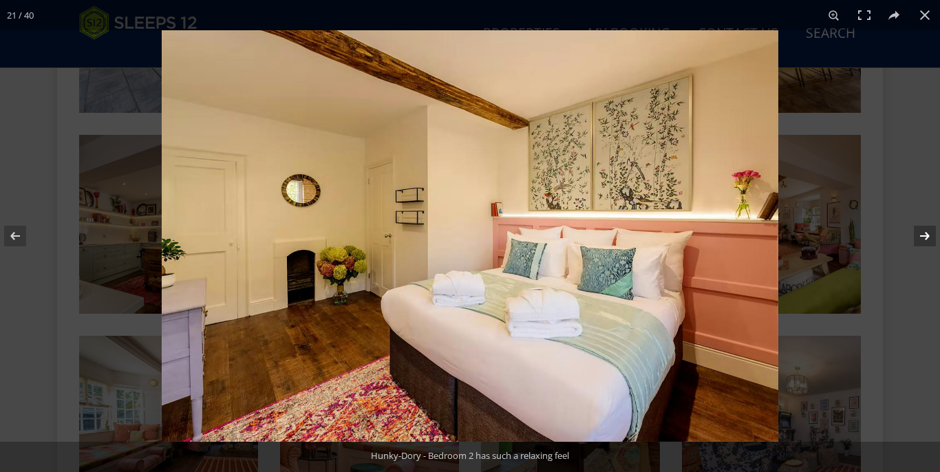
click at [928, 232] on button at bounding box center [916, 236] width 48 height 69
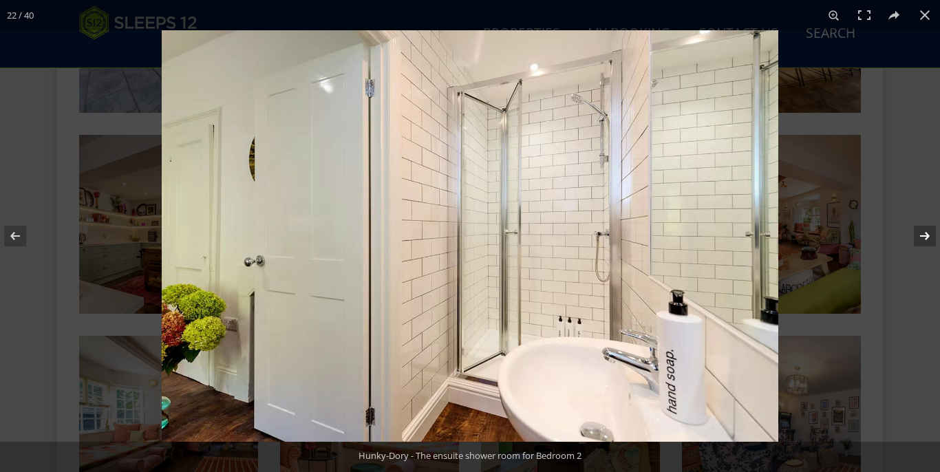
click at [928, 232] on button at bounding box center [916, 236] width 48 height 69
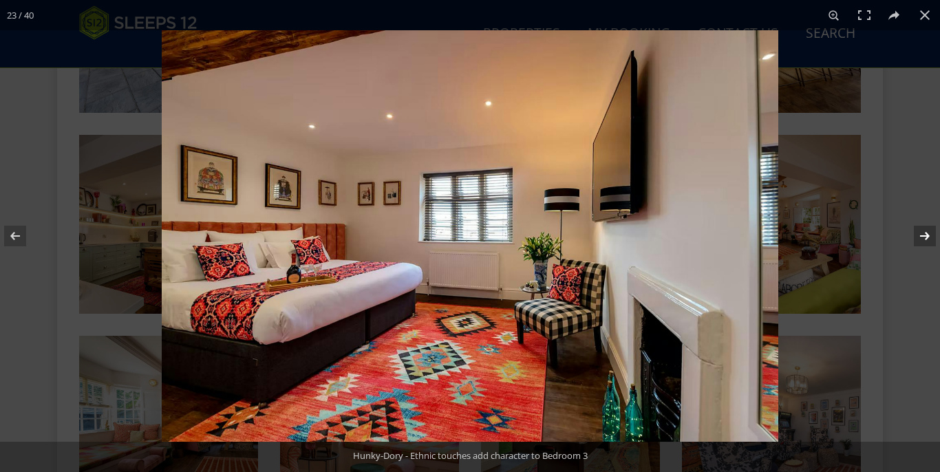
click at [928, 232] on button at bounding box center [916, 236] width 48 height 69
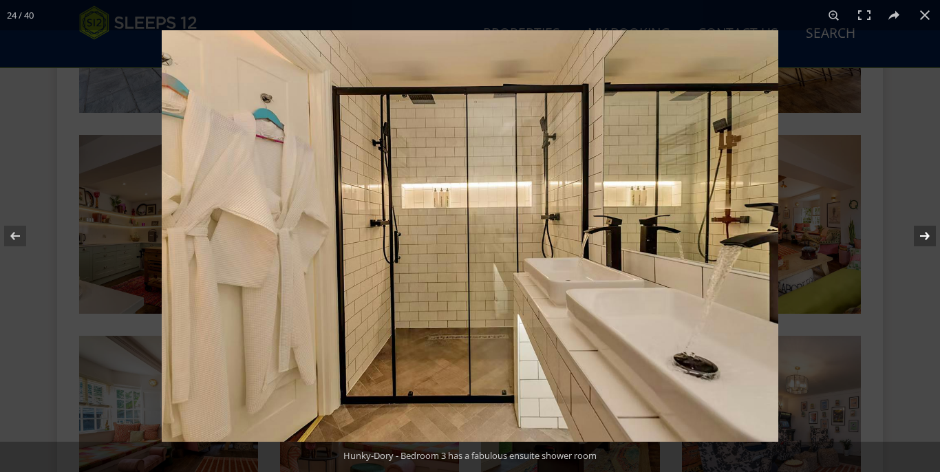
click at [928, 232] on button at bounding box center [916, 236] width 48 height 69
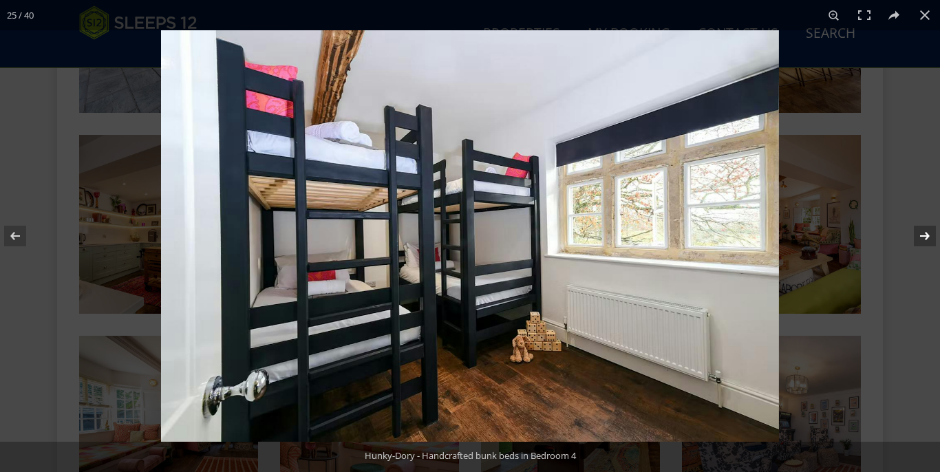
click at [928, 232] on button at bounding box center [916, 236] width 48 height 69
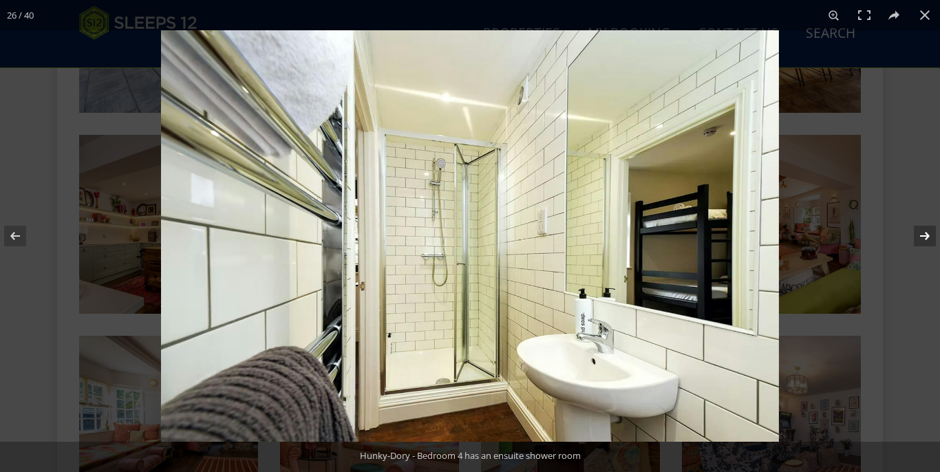
click at [928, 232] on button at bounding box center [916, 236] width 48 height 69
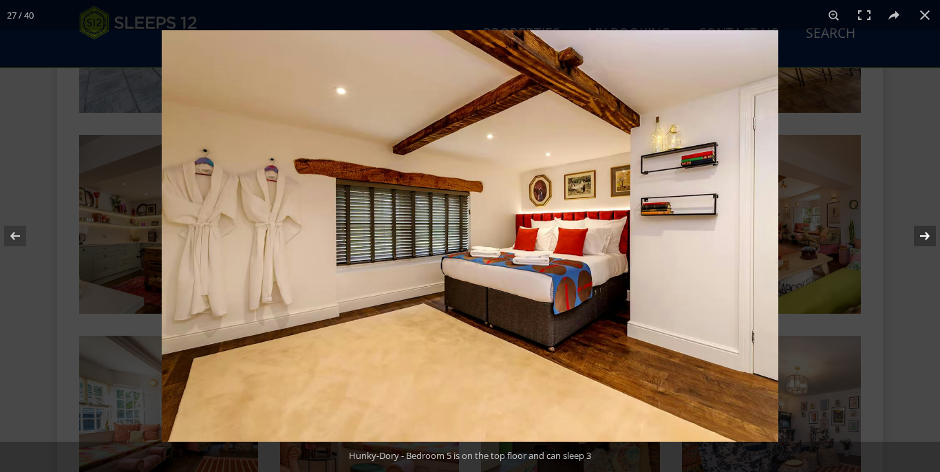
click at [928, 232] on button at bounding box center [916, 236] width 48 height 69
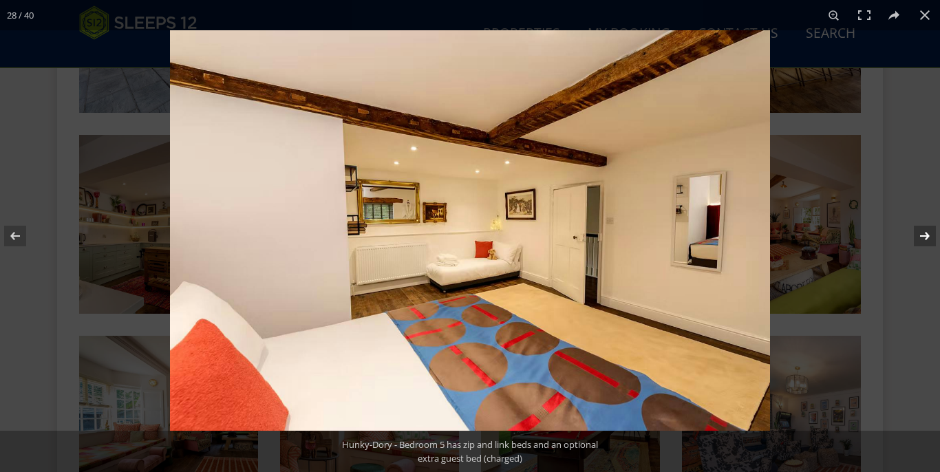
click at [928, 232] on button at bounding box center [916, 236] width 48 height 69
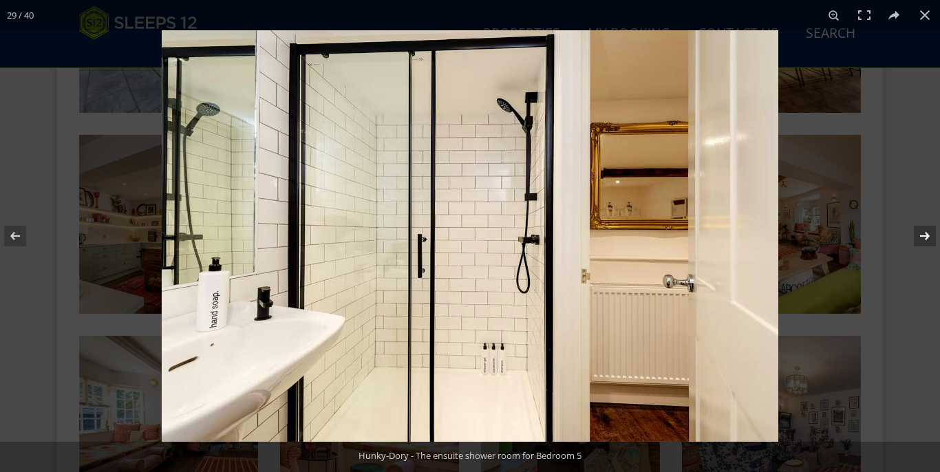
click at [928, 232] on button at bounding box center [916, 236] width 48 height 69
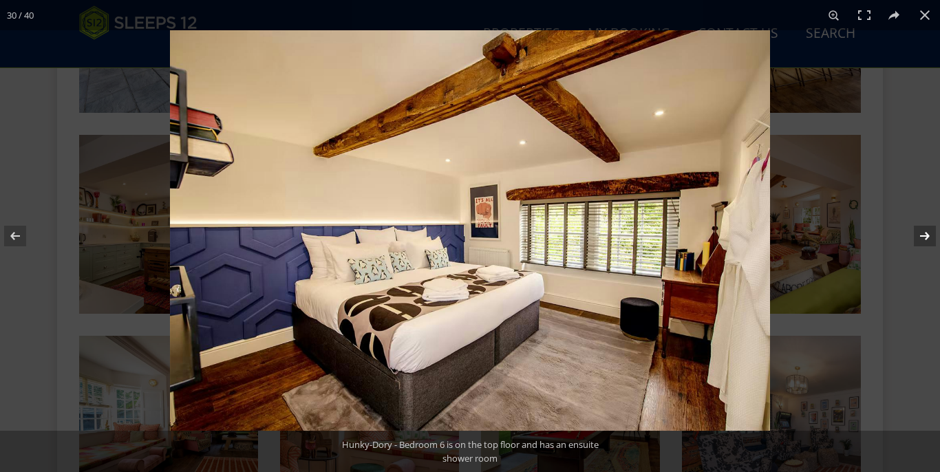
click at [928, 232] on button at bounding box center [916, 236] width 48 height 69
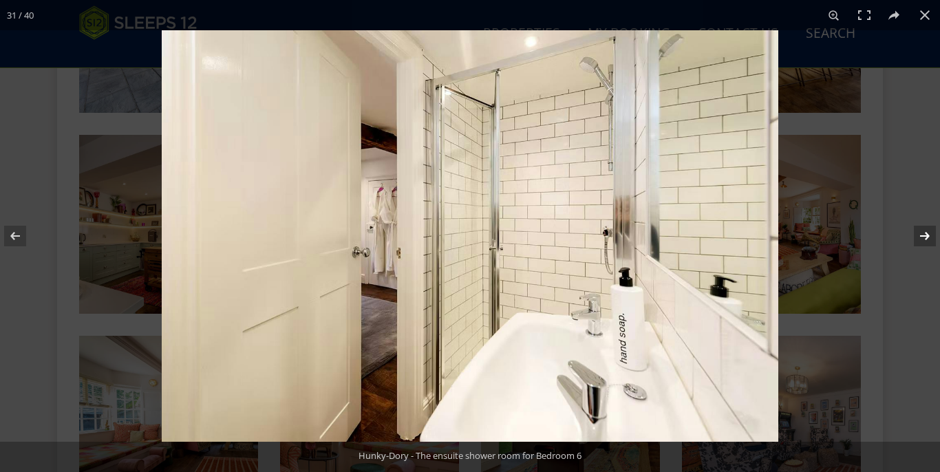
click at [928, 232] on button at bounding box center [916, 236] width 48 height 69
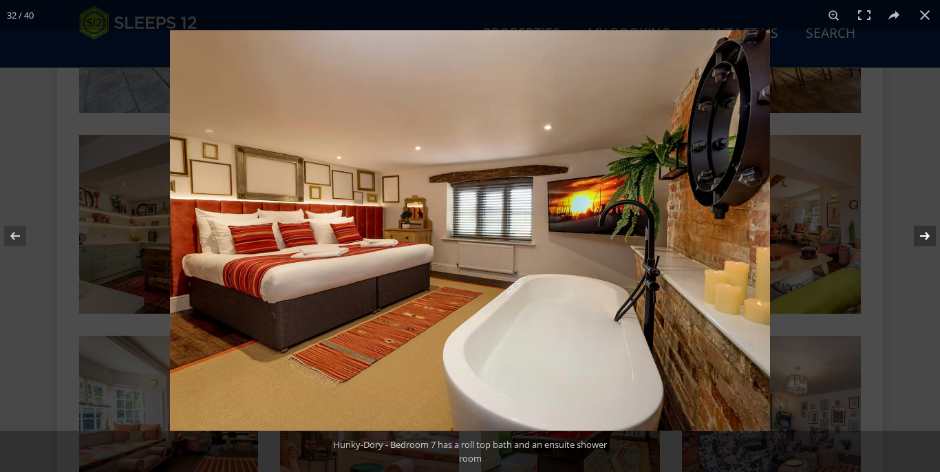
click at [928, 232] on button at bounding box center [916, 236] width 48 height 69
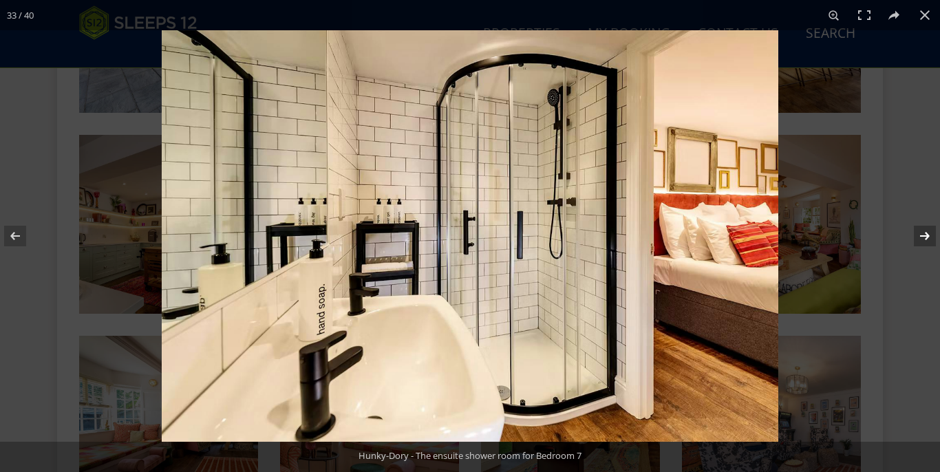
click at [928, 232] on button at bounding box center [916, 236] width 48 height 69
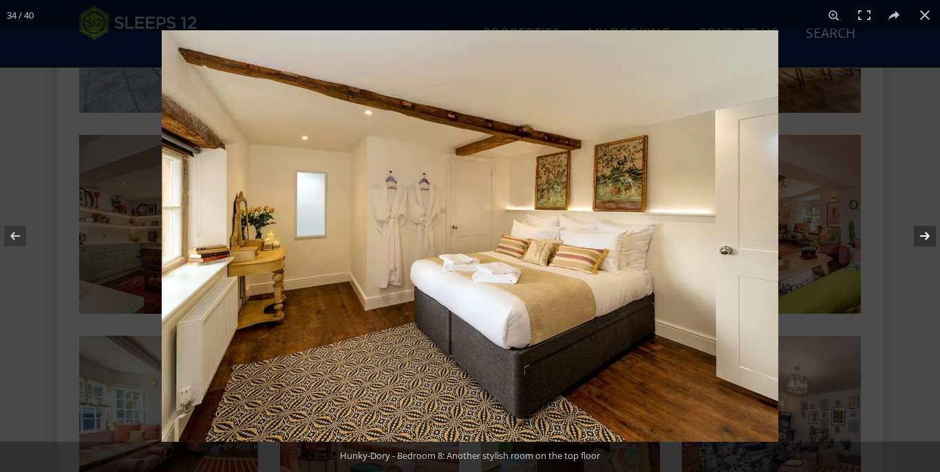
click at [928, 232] on button at bounding box center [916, 236] width 48 height 69
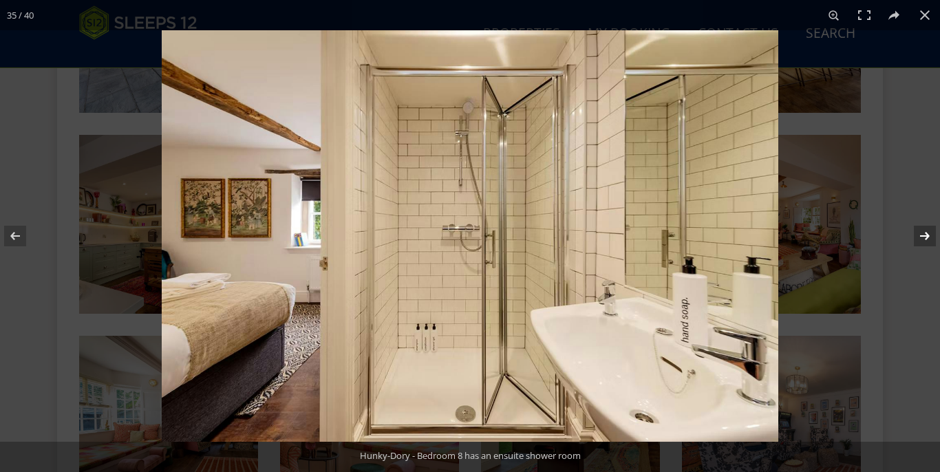
click at [928, 232] on button at bounding box center [916, 236] width 48 height 69
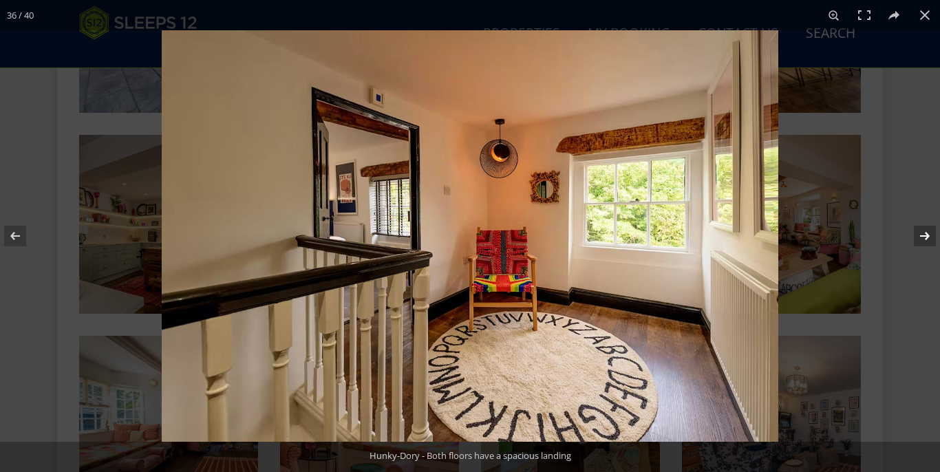
click at [928, 232] on button at bounding box center [916, 236] width 48 height 69
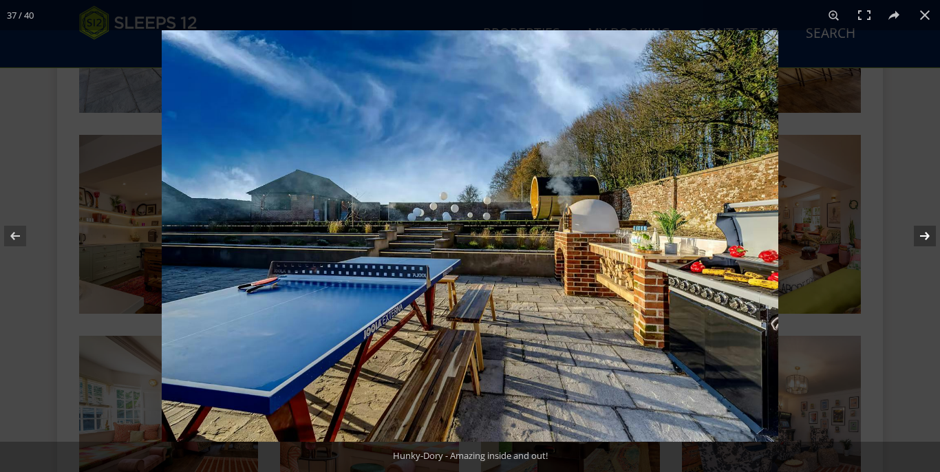
click at [928, 232] on button at bounding box center [916, 236] width 48 height 69
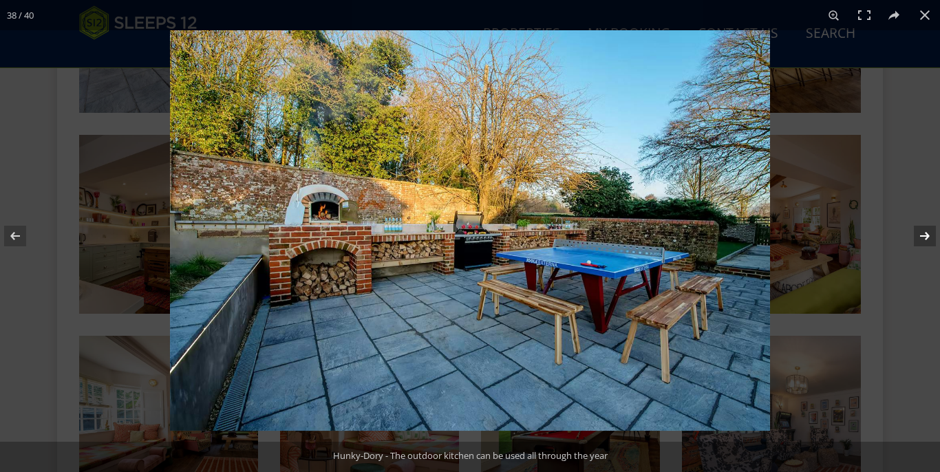
click at [928, 232] on button at bounding box center [916, 236] width 48 height 69
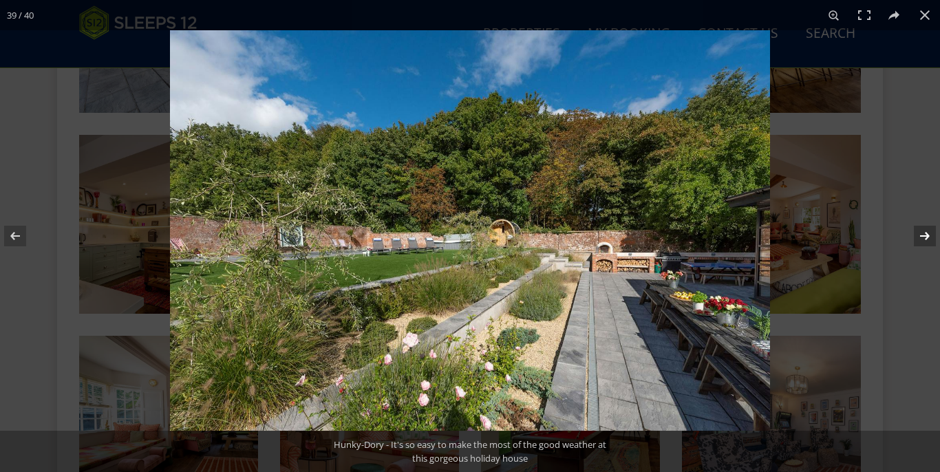
click at [928, 232] on button at bounding box center [916, 236] width 48 height 69
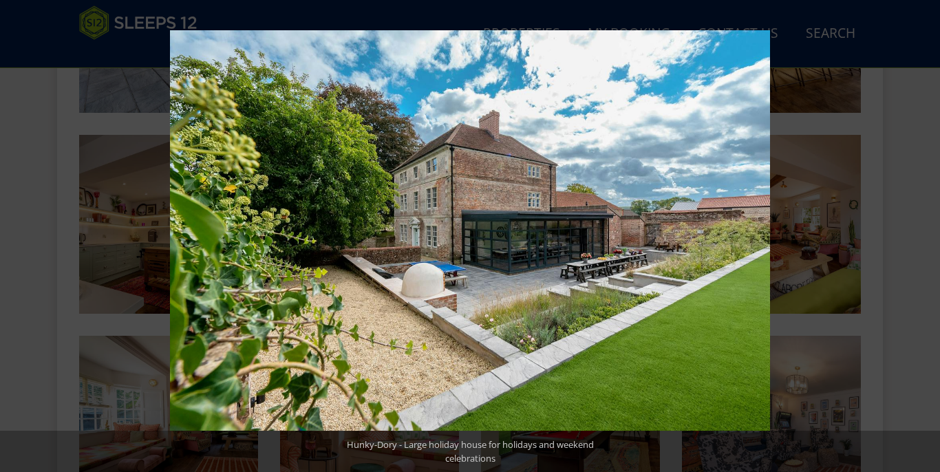
click at [928, 232] on button at bounding box center [916, 236] width 48 height 69
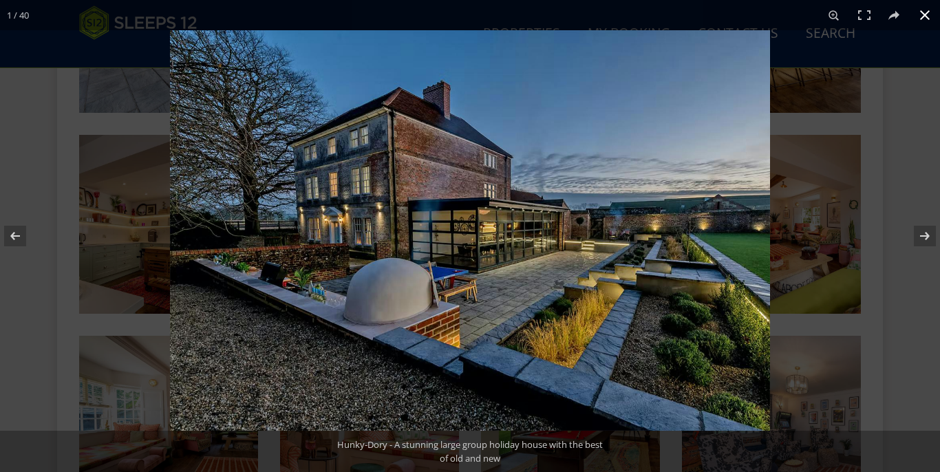
click at [921, 18] on button at bounding box center [925, 15] width 30 height 30
